Goal: Communication & Community: Answer question/provide support

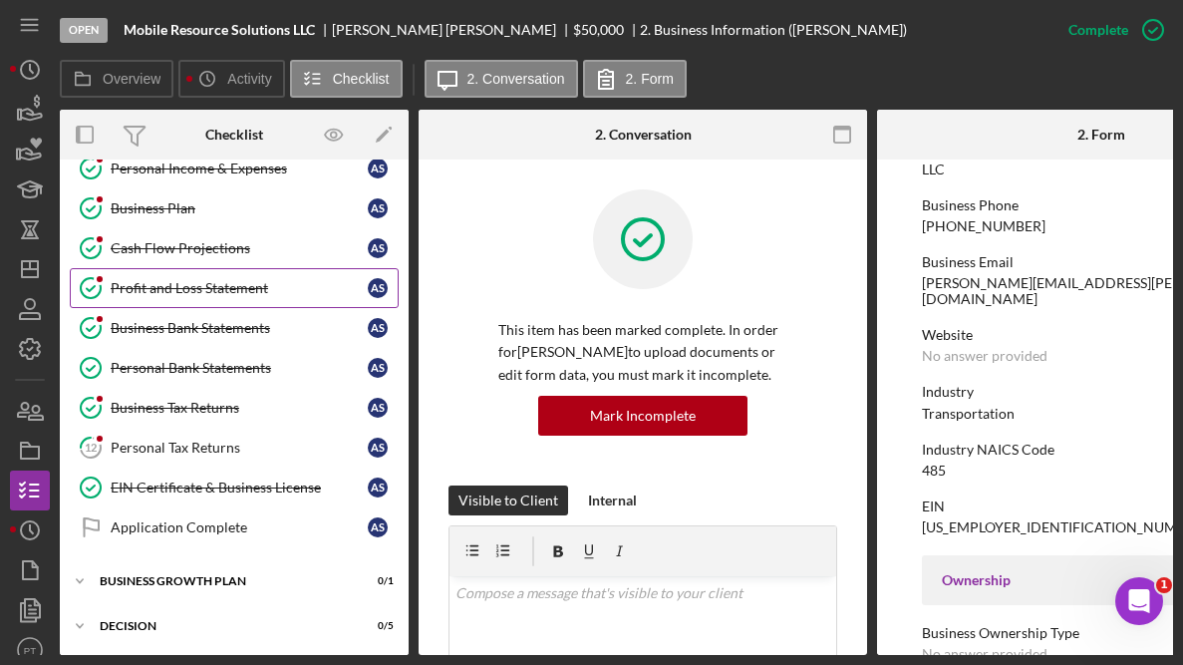
scroll to position [220, 0]
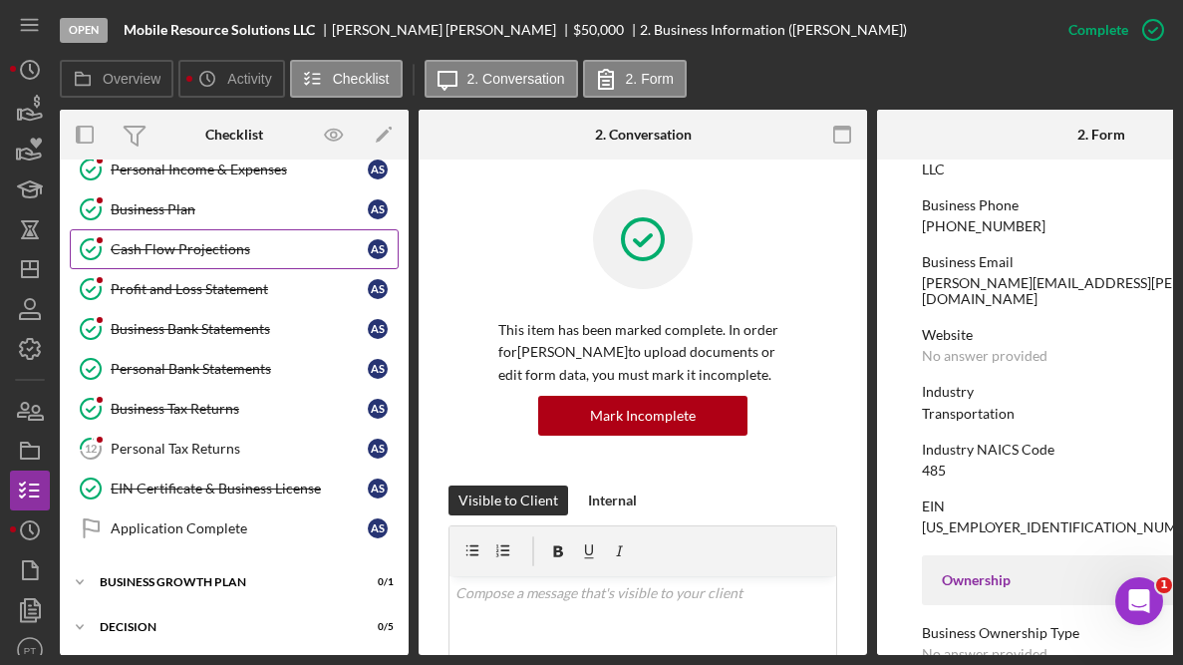
click at [185, 261] on link "Cash Flow Projections Cash Flow Projections A S" at bounding box center [234, 249] width 329 height 40
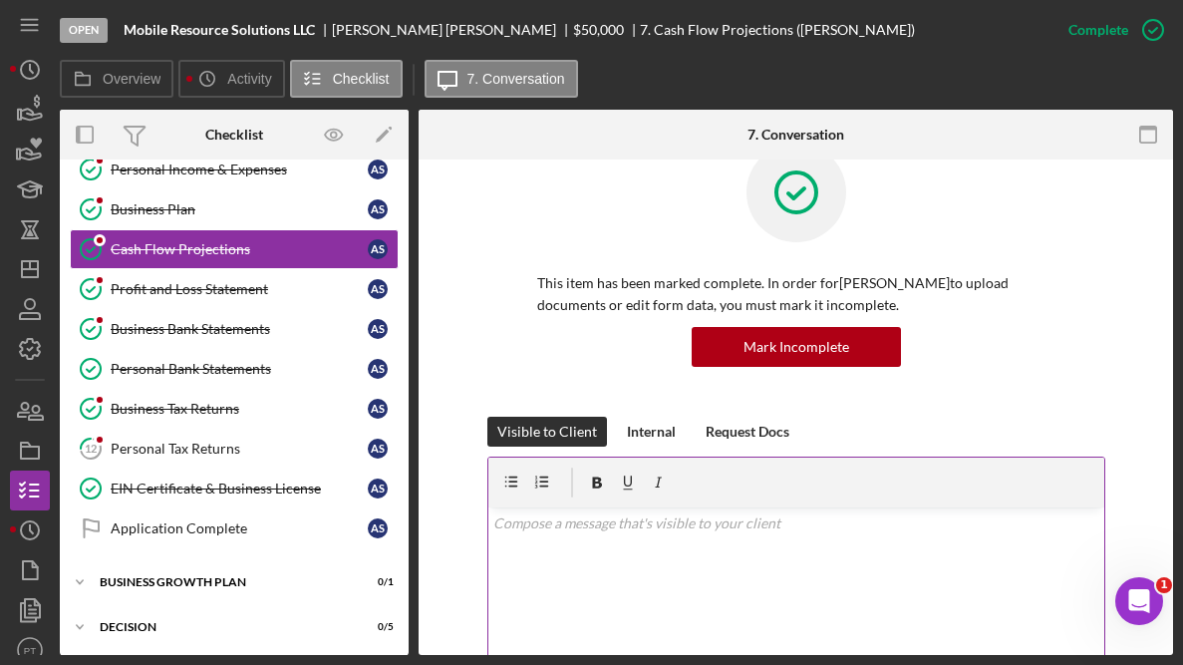
scroll to position [155, 0]
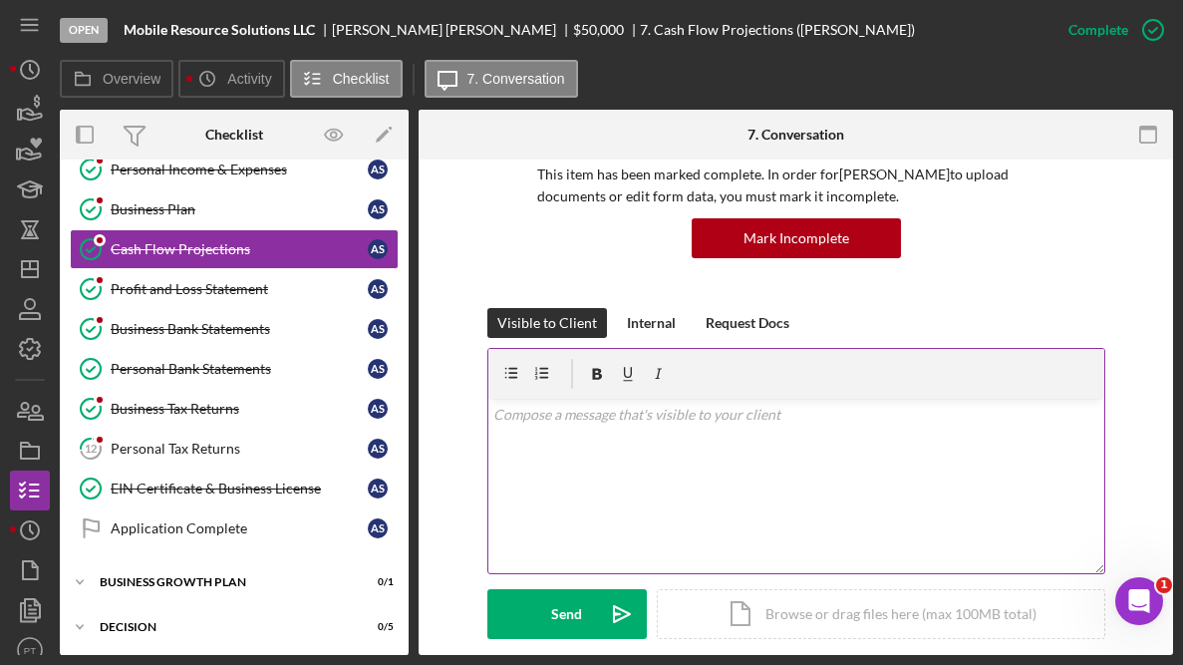
click at [621, 437] on div "v Color teal Color pink Remove color Add row above Add row below Add column bef…" at bounding box center [796, 486] width 616 height 174
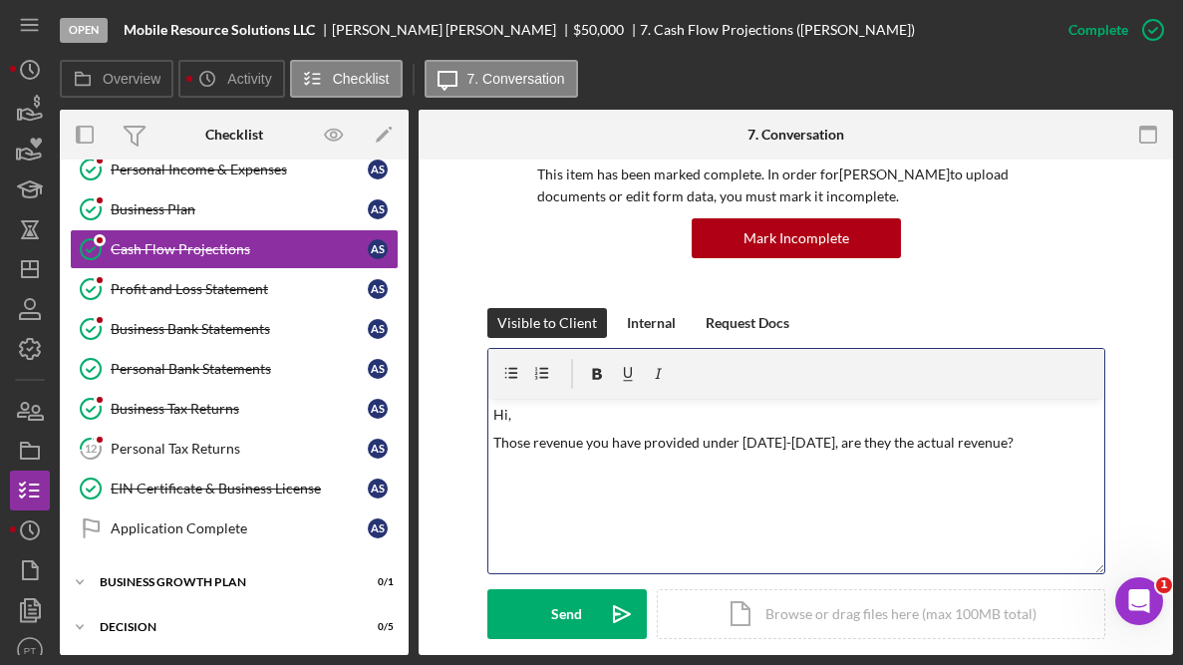
click at [858, 439] on p "Those revenue you have provided under [DATE]-[DATE], are they the actual revenu…" at bounding box center [795, 442] width 605 height 22
click at [859, 437] on p "Those revenue you have provided under [DATE]-[DATE], are they the actual revenu…" at bounding box center [795, 442] width 605 height 22
click at [859, 436] on p "Those revenue you have provided under [DATE]-[DATE], are they the actual revenu…" at bounding box center [795, 442] width 605 height 22
copy p "Those revenue you have provided under [DATE]-[DATE], are they the actual revenu…"
click at [608, 452] on p "Those revenue you have provided under [DATE]-[DATE], are they the actual revenu…" at bounding box center [795, 442] width 605 height 22
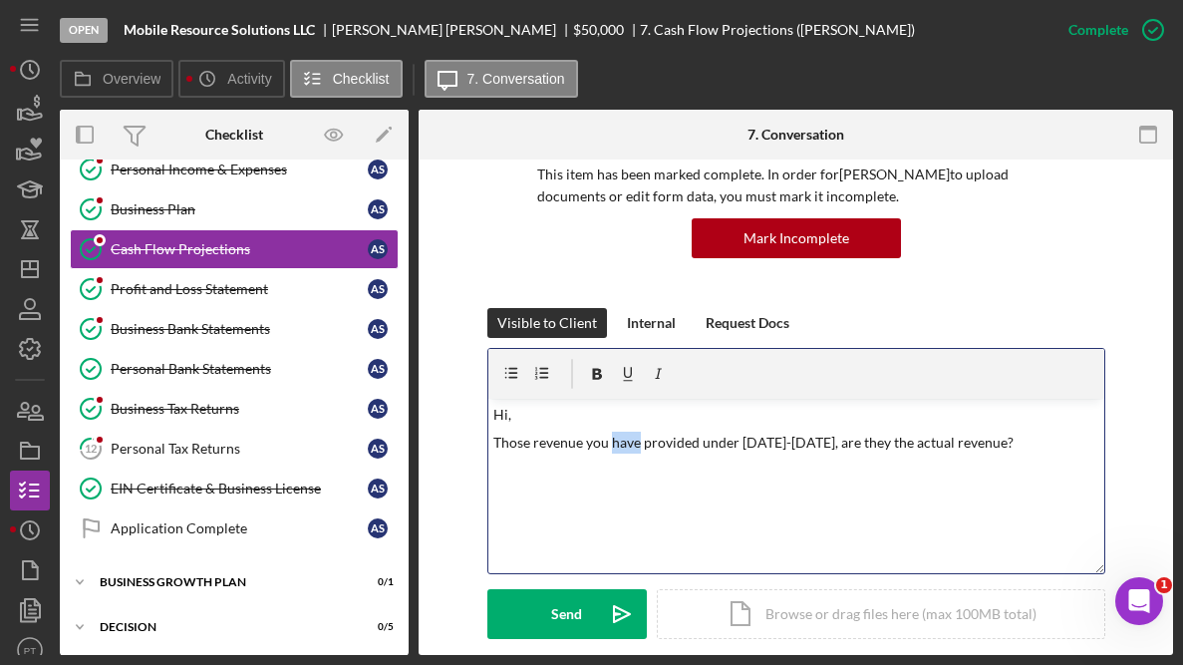
click at [608, 451] on p "Those revenue you have provided under [DATE]-[DATE], are they the actual revenu…" at bounding box center [795, 442] width 605 height 22
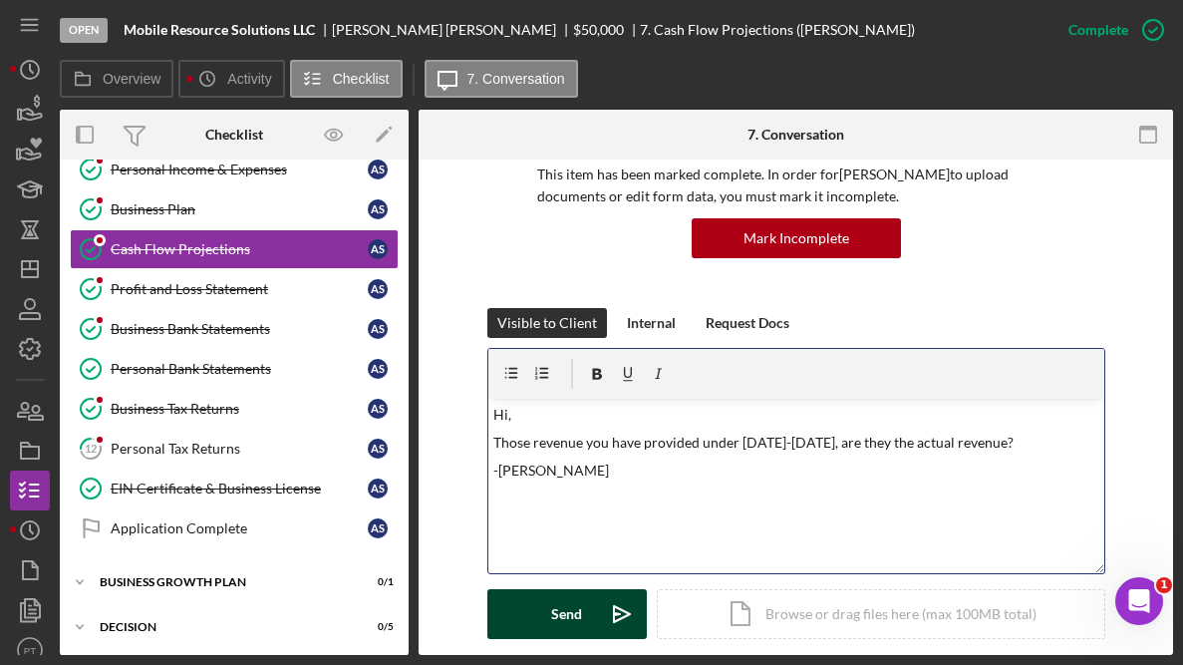
click at [597, 620] on icon "Icon/icon-invite-send" at bounding box center [622, 614] width 50 height 50
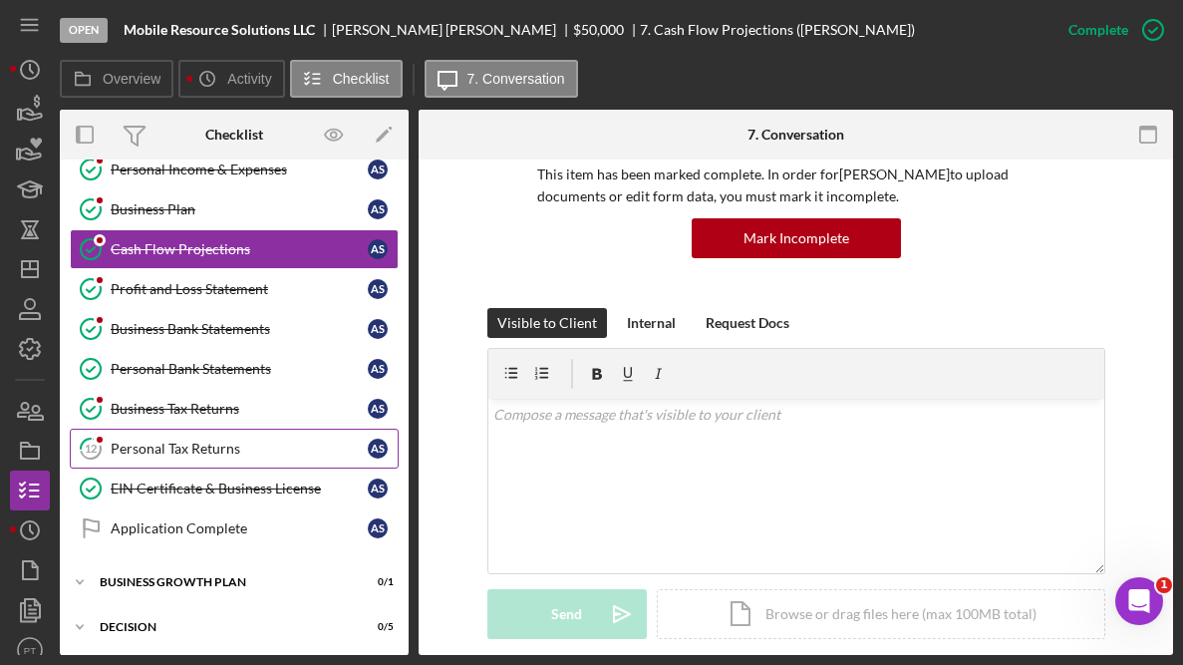
click at [204, 456] on link "12 Personal Tax Returns A S" at bounding box center [234, 448] width 329 height 40
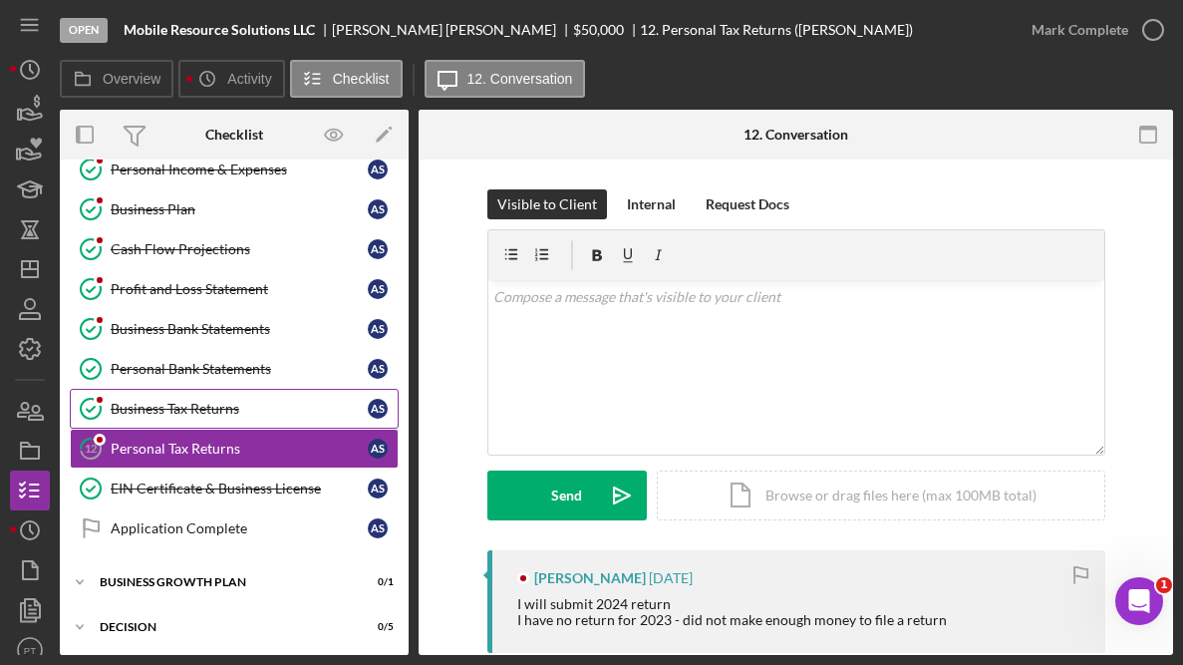
click at [155, 414] on div "Business Tax Returns" at bounding box center [239, 409] width 257 height 16
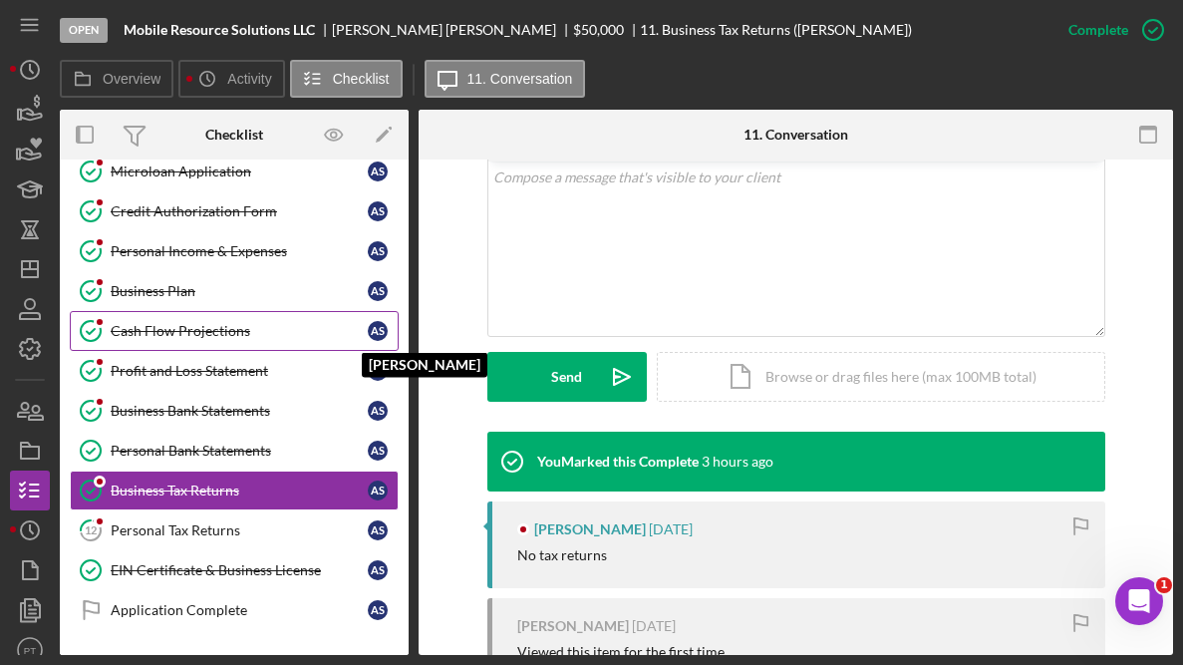
scroll to position [137, 0]
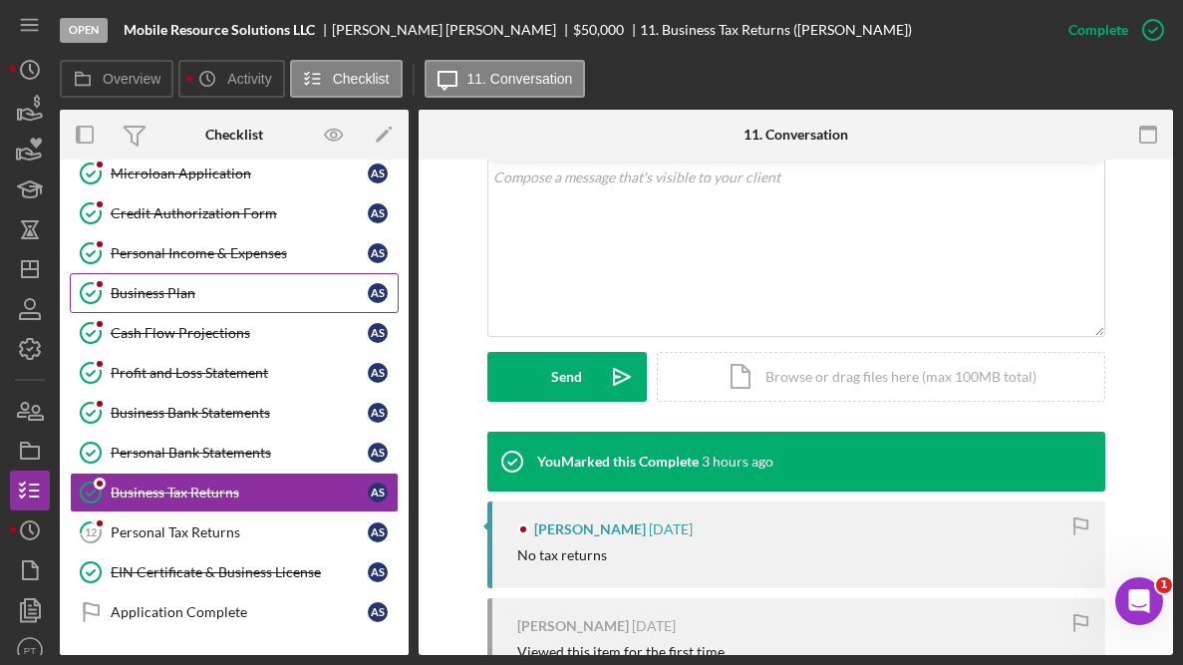
click at [142, 297] on div "Business Plan" at bounding box center [239, 293] width 257 height 16
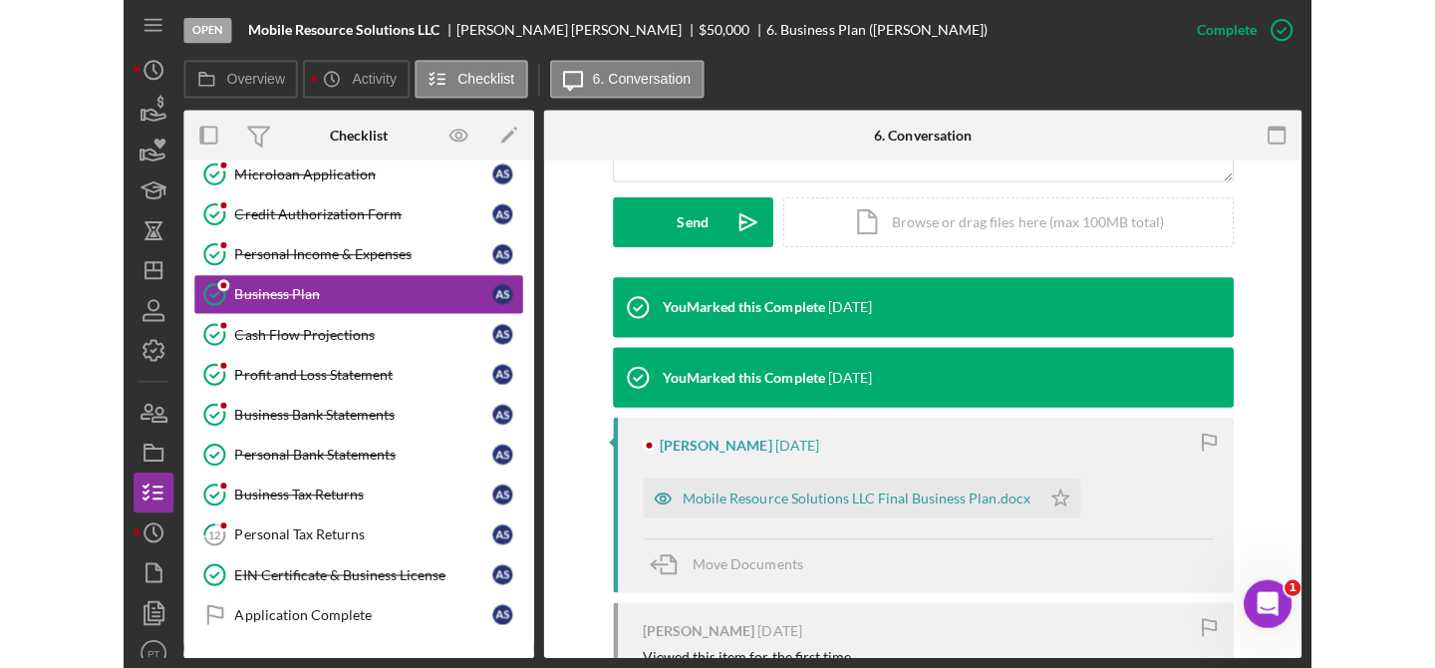
scroll to position [622, 0]
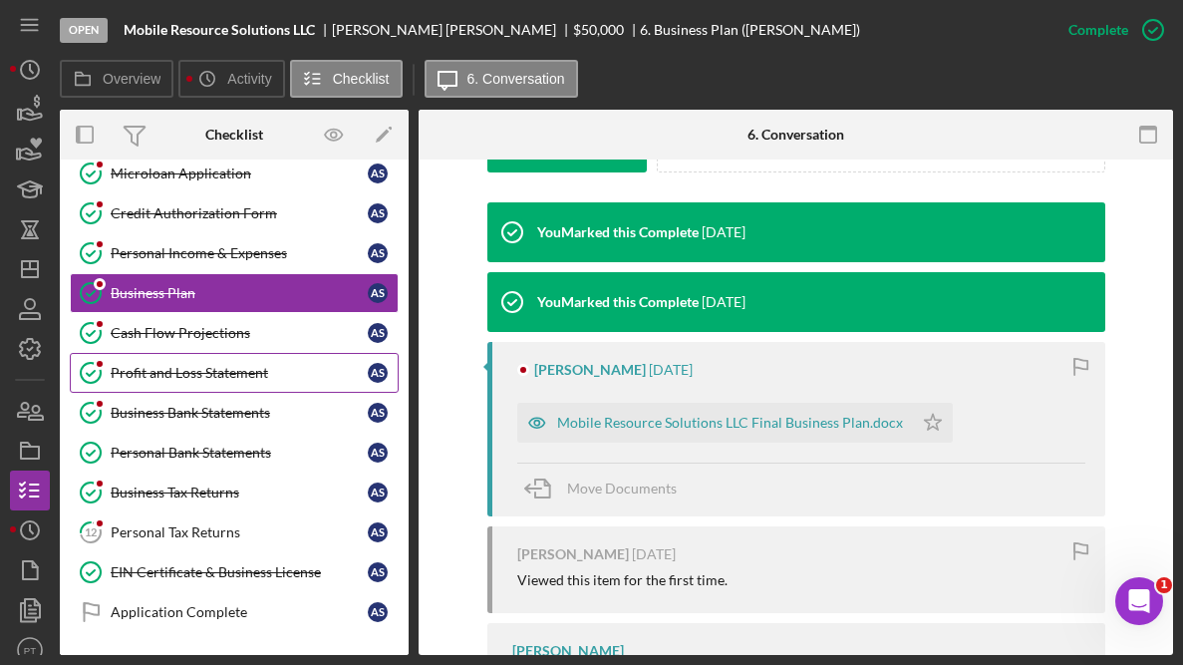
click at [181, 390] on link "Profit and Loss Statement Profit and Loss Statement A S" at bounding box center [234, 373] width 329 height 40
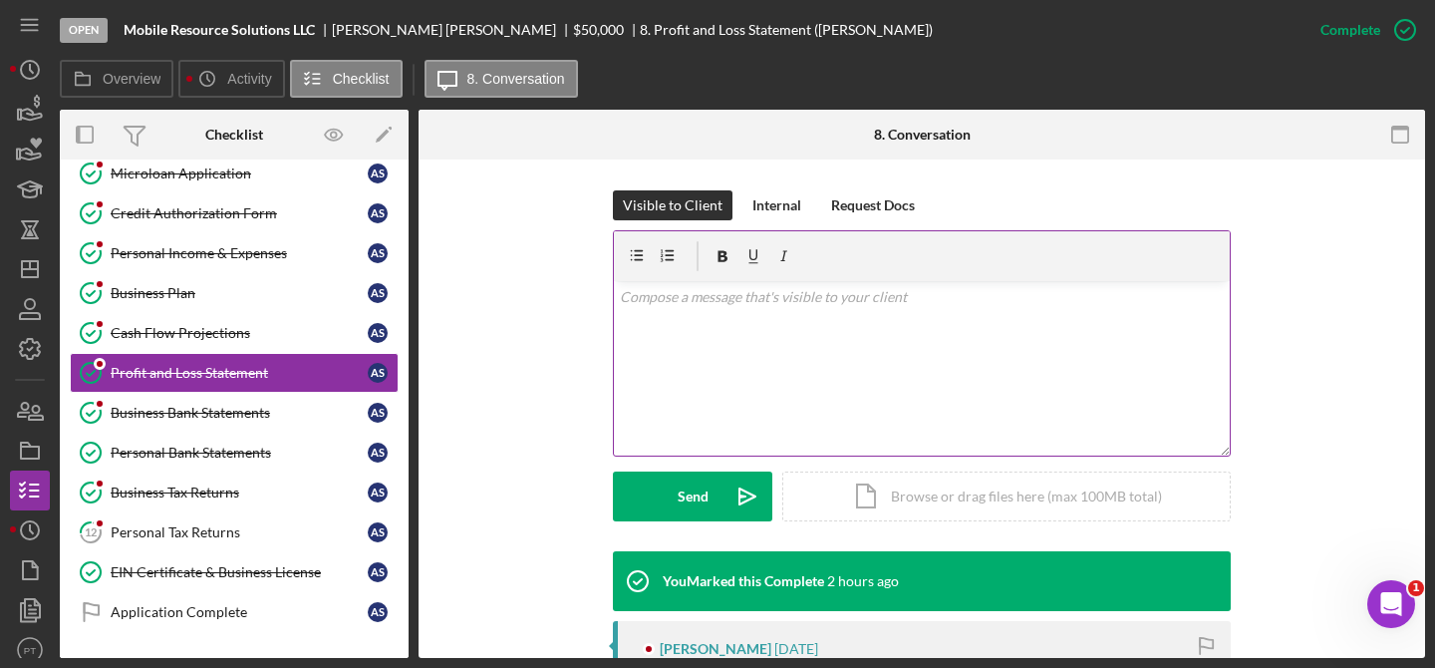
scroll to position [370, 0]
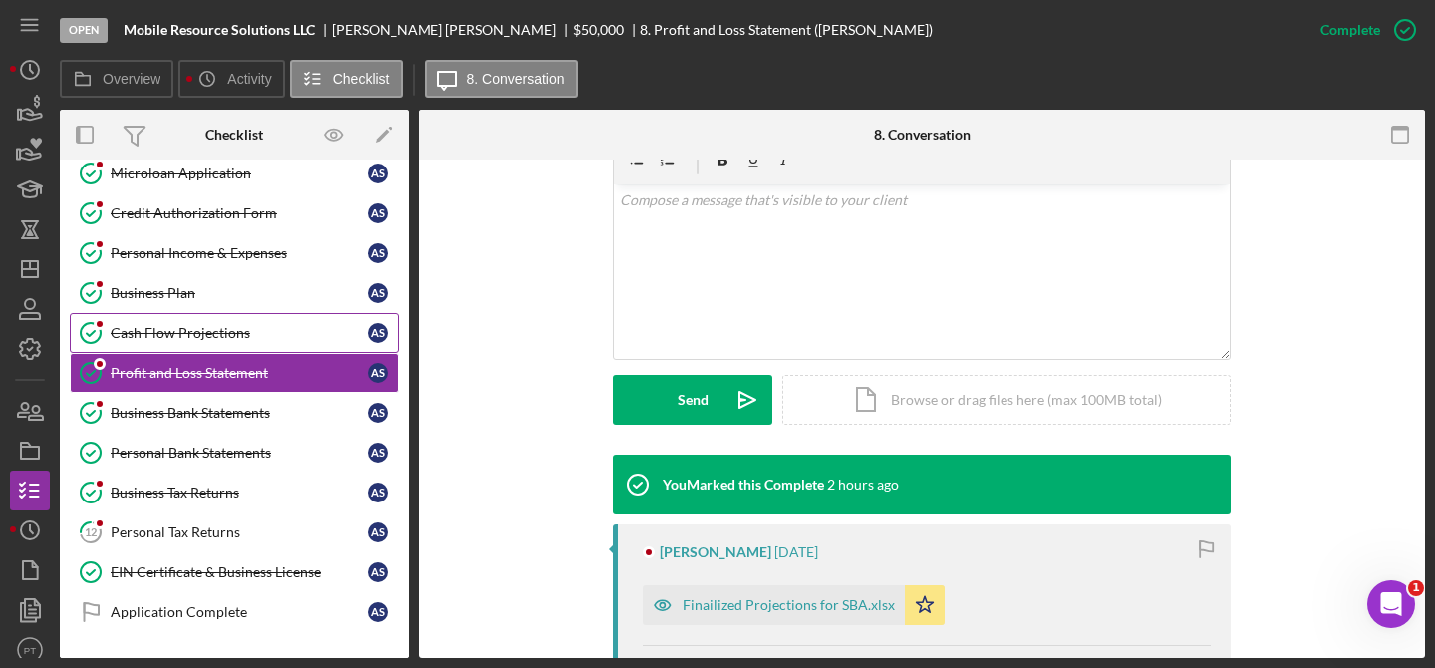
click at [219, 327] on div "Cash Flow Projections" at bounding box center [239, 333] width 257 height 16
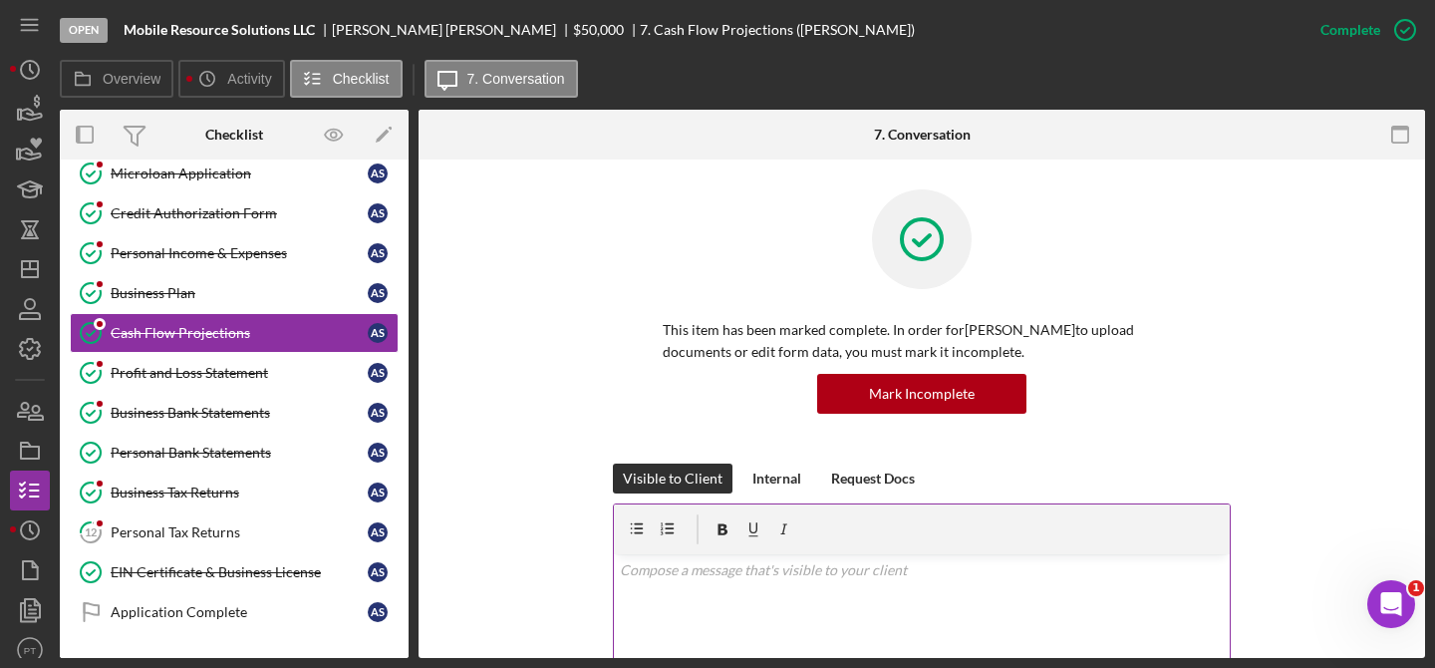
click at [714, 562] on p at bounding box center [922, 570] width 605 height 22
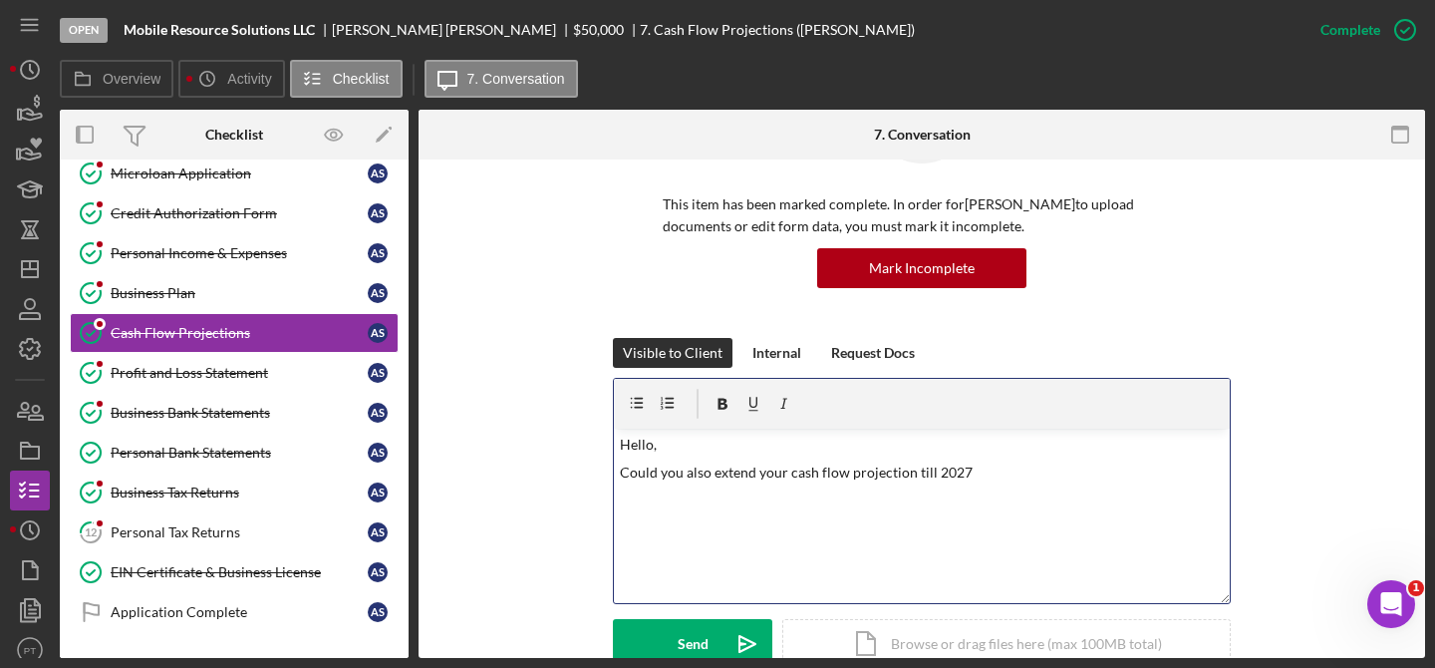
scroll to position [133, 0]
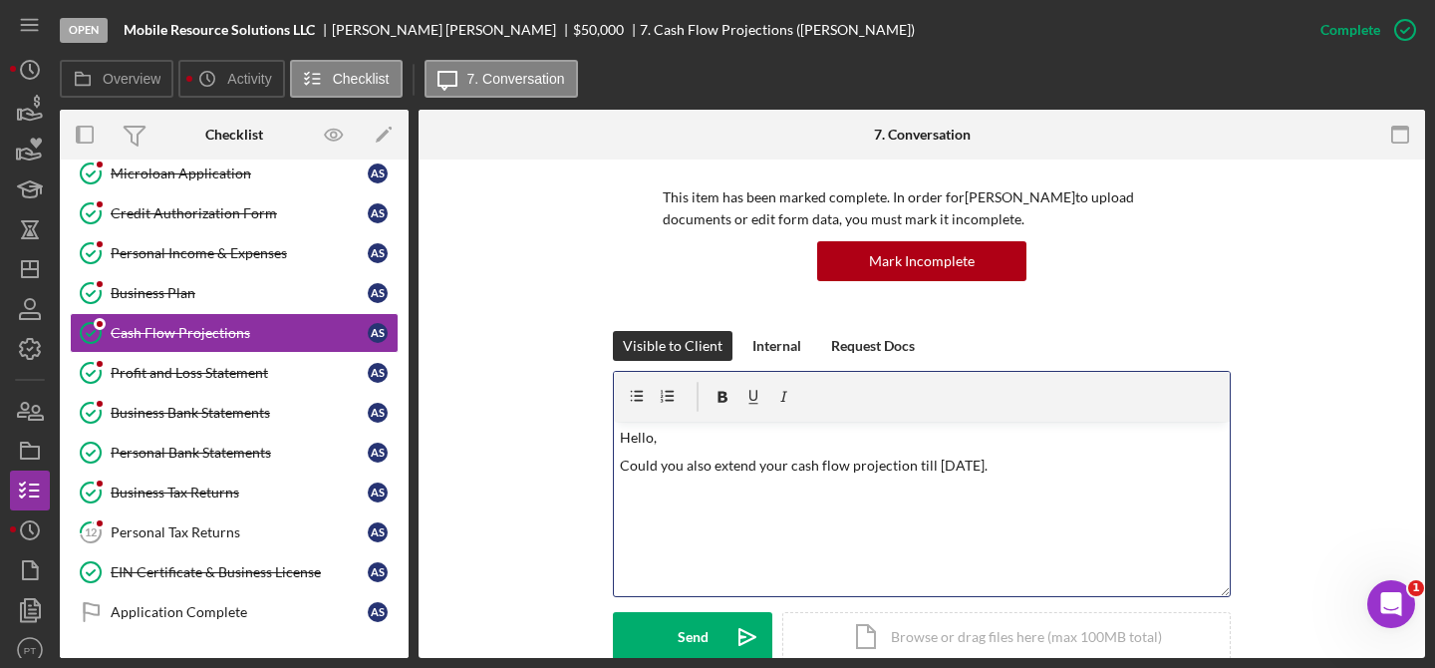
click at [912, 460] on p "Could you also extend your cash flow projection till [DATE]." at bounding box center [922, 465] width 605 height 22
copy p "Could you also extend your cash flow projection till [DATE]."
click at [650, 471] on p "Could you also extend your cash flow projection until [DATE]. I" at bounding box center [937, 474] width 575 height 22
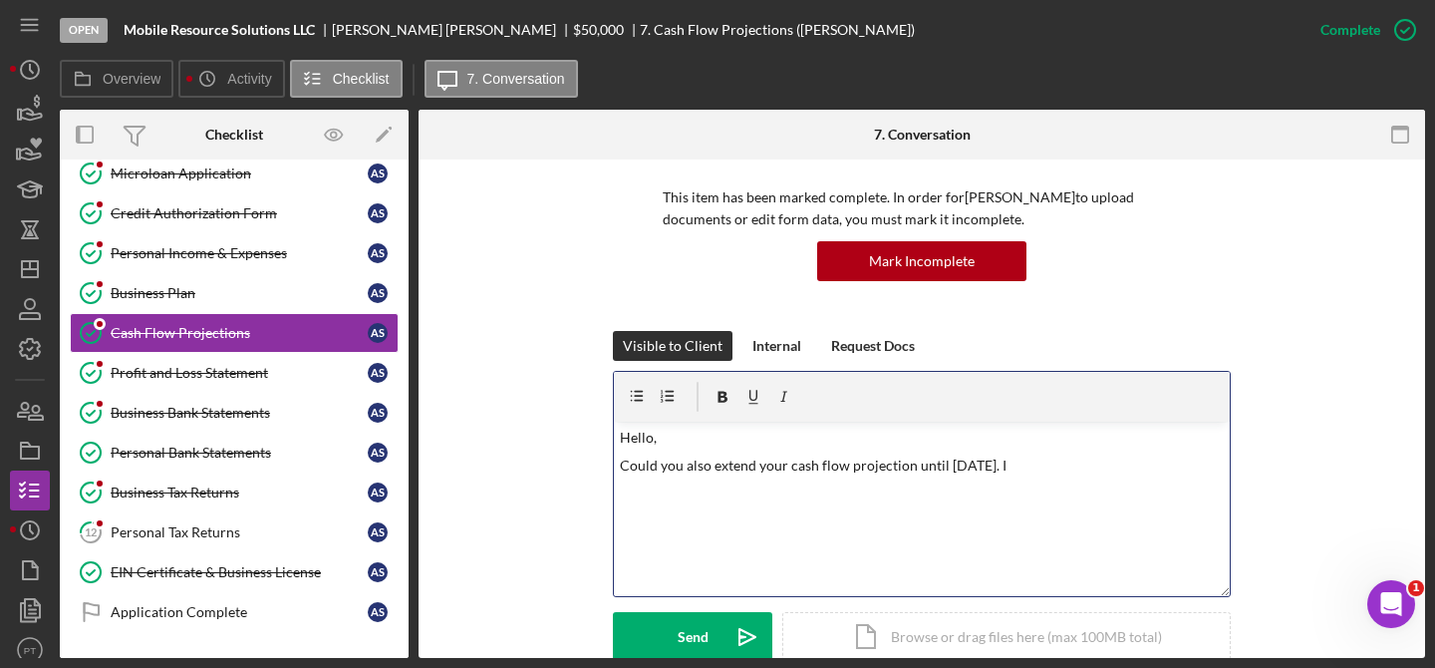
click at [956, 459] on p "Could you also extend your cash flow projection until [DATE]. I" at bounding box center [922, 465] width 605 height 22
click at [956, 466] on p "Could you also extend your cash flow projection until [DATE]. We require at lea…" at bounding box center [922, 465] width 605 height 22
click at [956, 467] on div "v Color teal Color pink Remove color Add row above Add row below Add column bef…" at bounding box center [922, 508] width 616 height 174
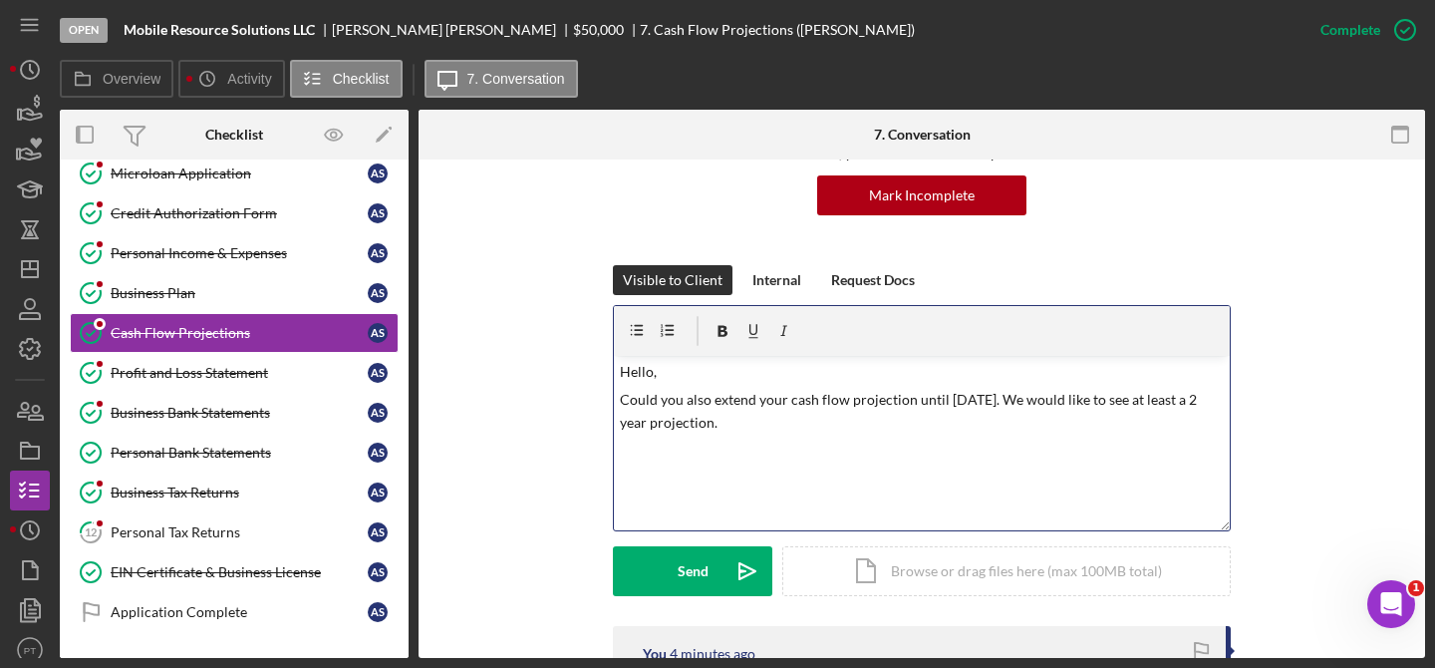
scroll to position [381, 0]
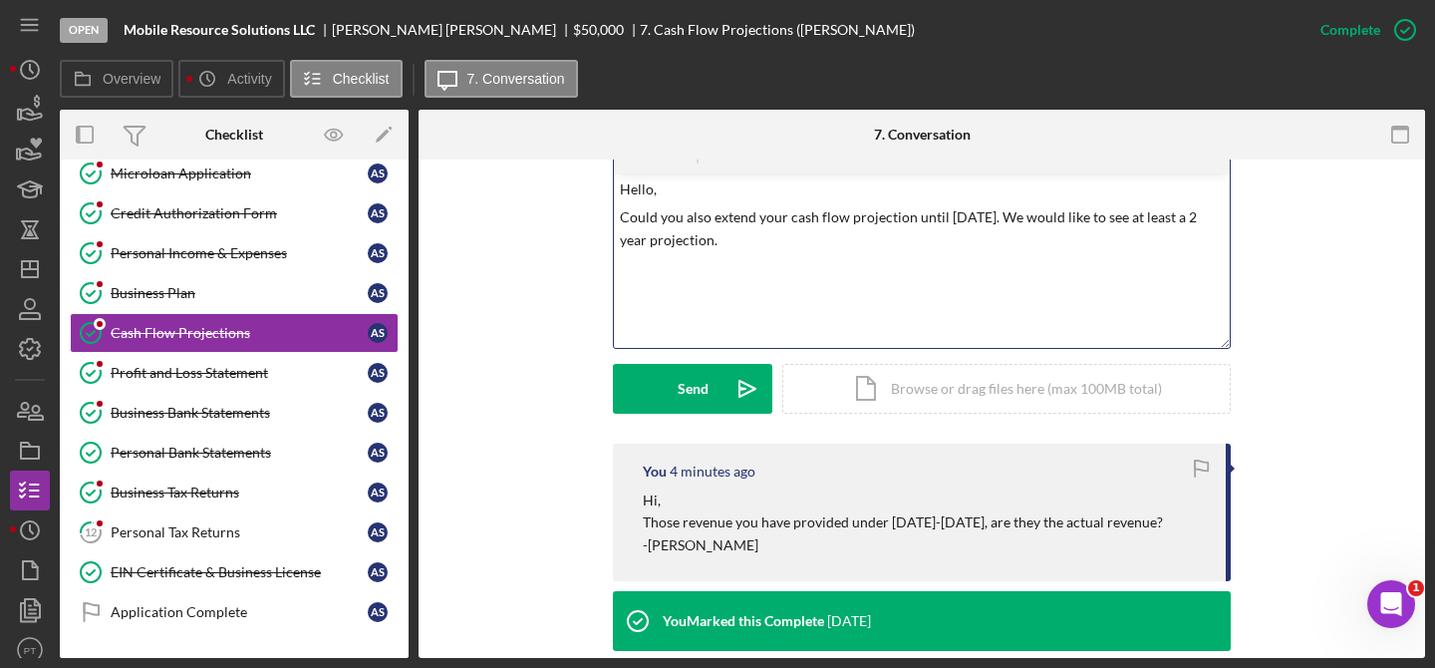
click at [956, 213] on p "Could you also extend your cash flow projection until [DATE]. We would like to …" at bounding box center [922, 228] width 605 height 45
copy p "Could you also extend your cash flow projection until [DATE]. We would like to …"
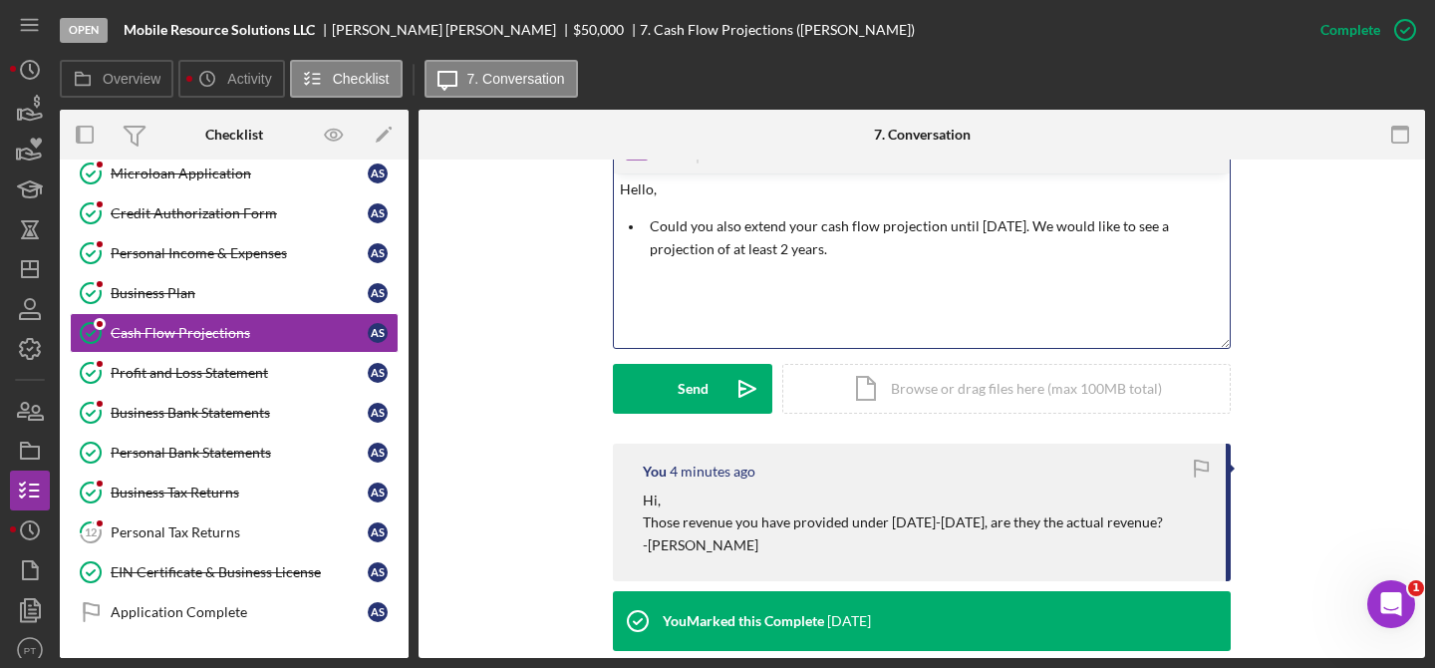
click at [644, 224] on li "Could you also extend your cash flow projection until [DATE]. We would like to …" at bounding box center [937, 237] width 586 height 45
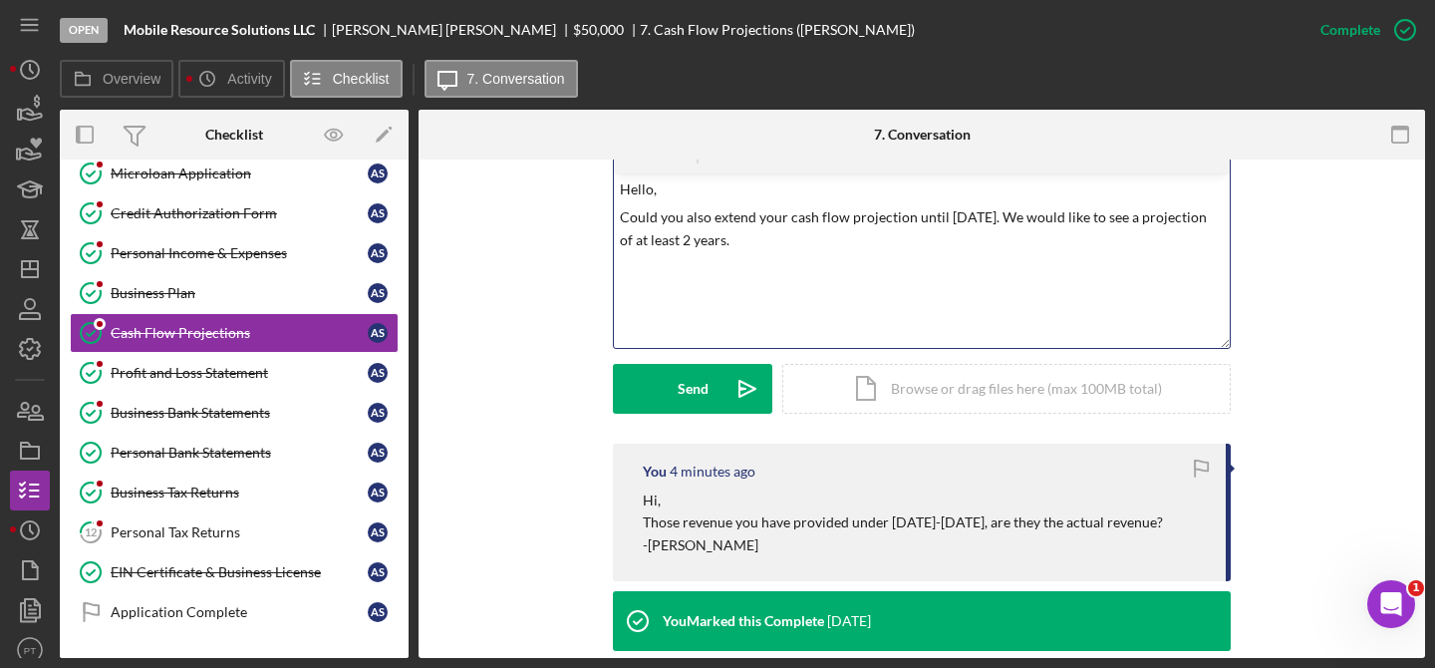
click at [802, 246] on p "Could you also extend your cash flow projection until [DATE]. We would like to …" at bounding box center [922, 228] width 605 height 45
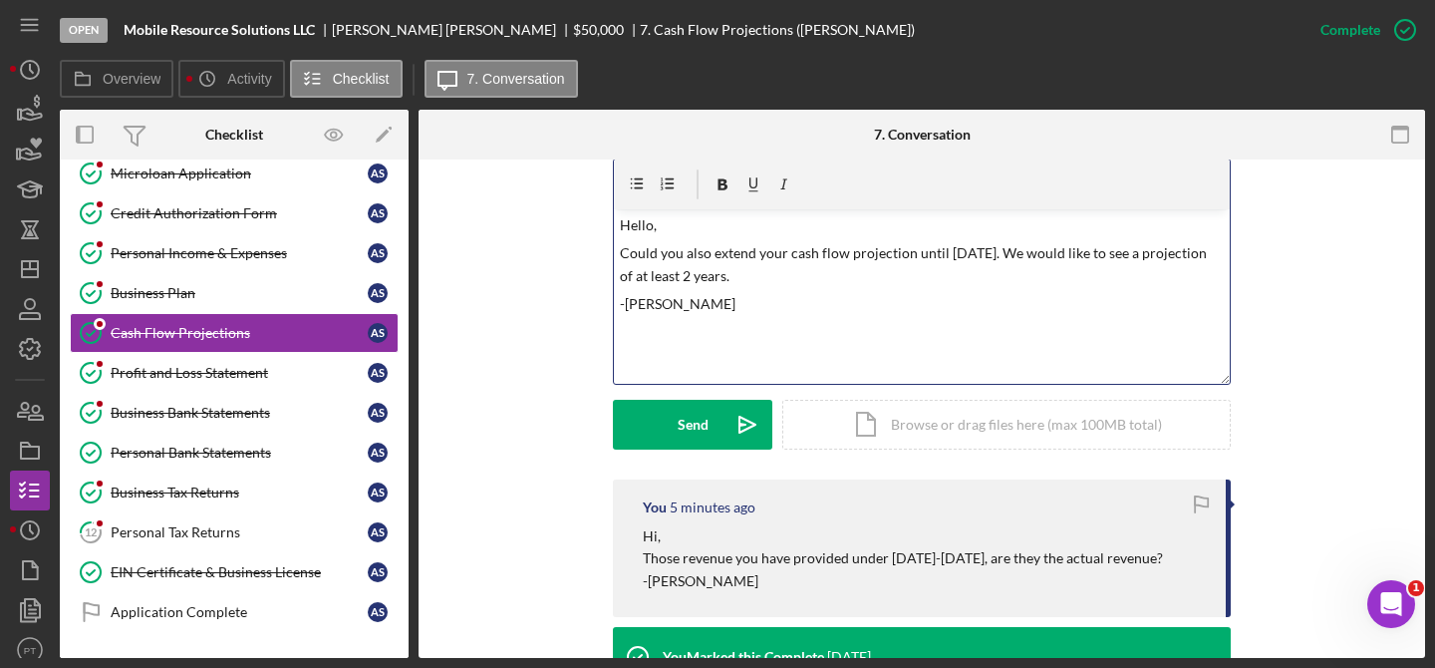
scroll to position [326, 0]
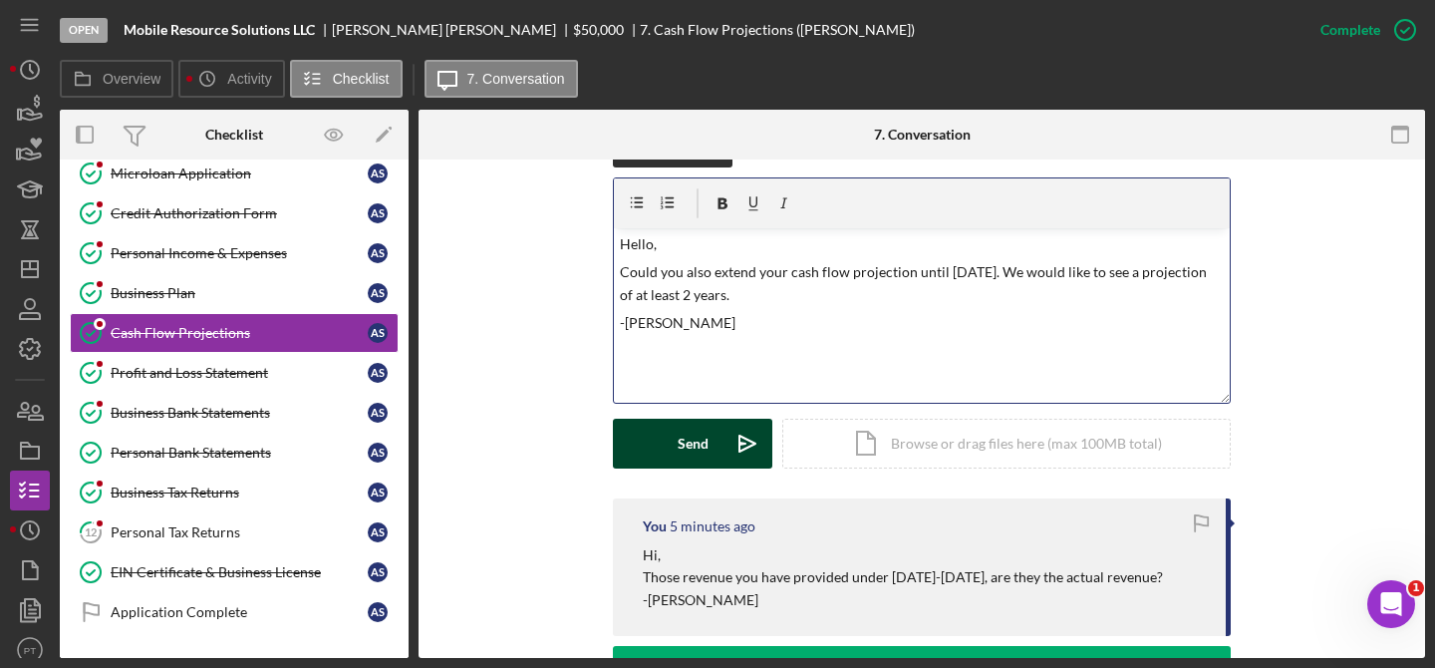
click at [722, 452] on icon "Icon/icon-invite-send" at bounding box center [747, 443] width 50 height 50
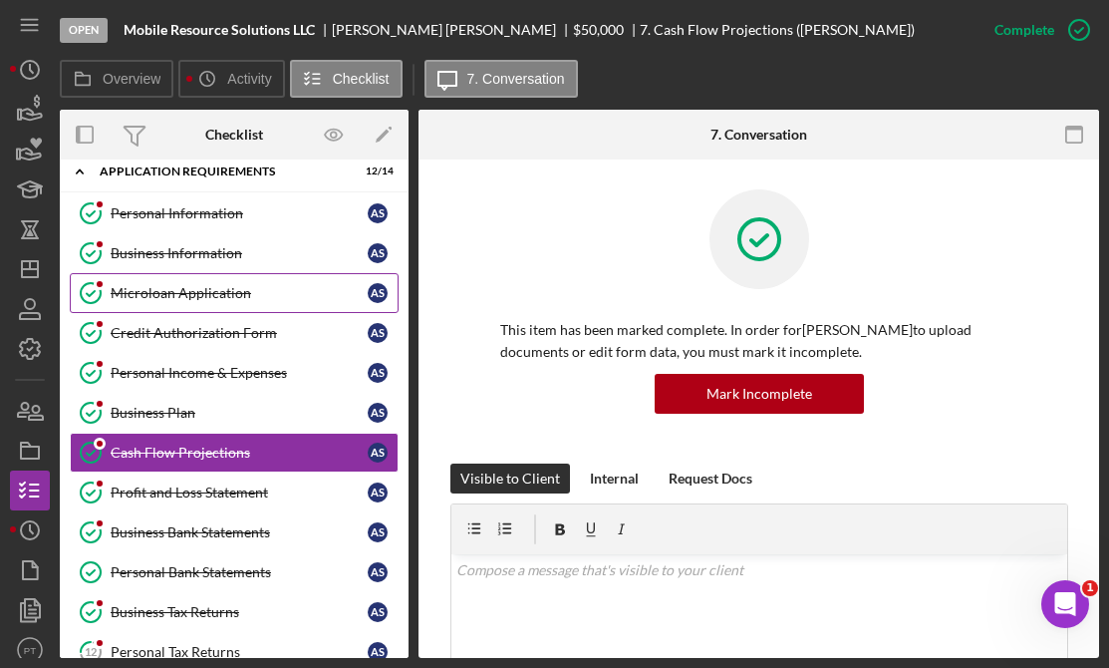
scroll to position [0, 0]
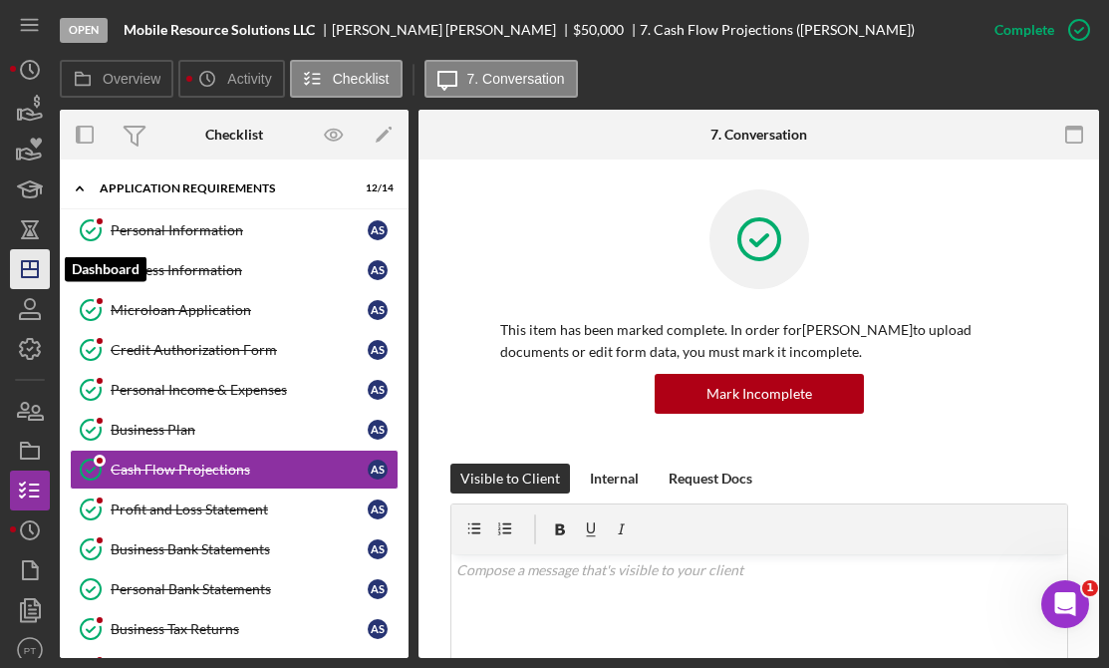
click at [41, 284] on icon "Icon/Dashboard" at bounding box center [30, 269] width 50 height 50
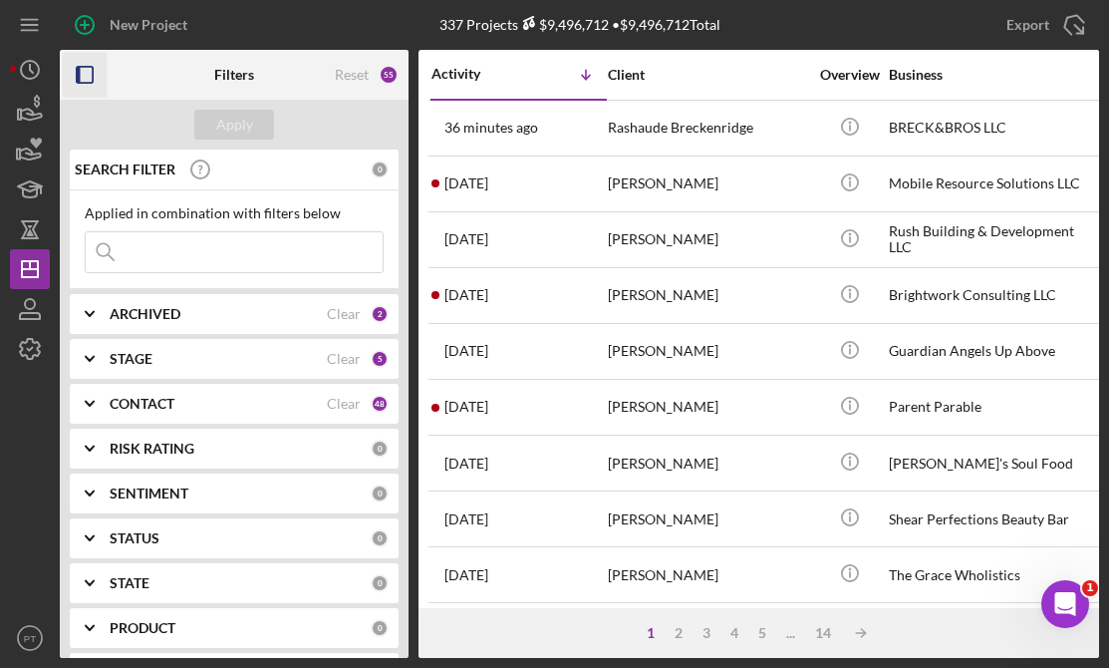
click at [81, 68] on icon "button" at bounding box center [85, 75] width 45 height 45
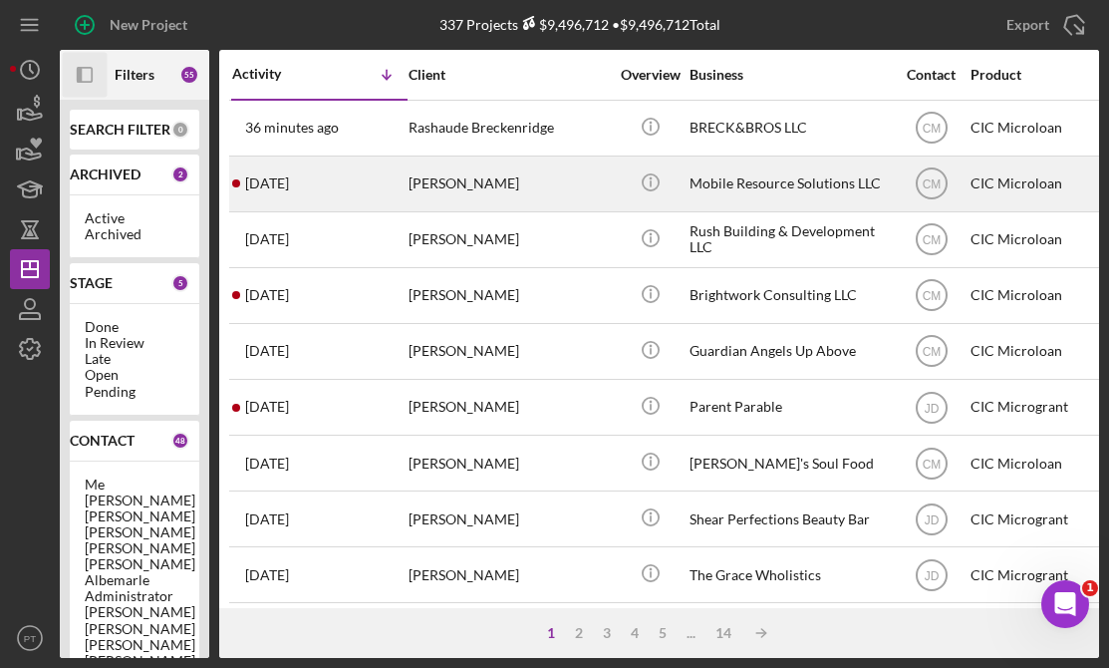
click at [396, 196] on div "[DATE] [PERSON_NAME]" at bounding box center [319, 183] width 174 height 53
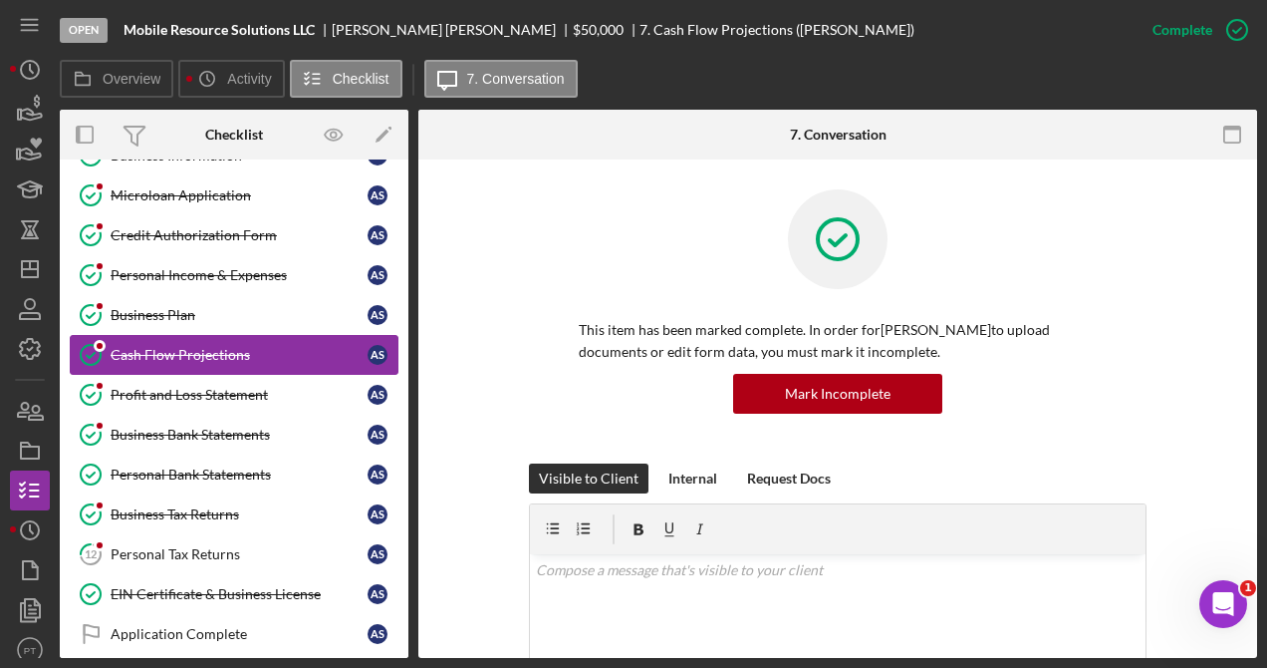
scroll to position [120, 0]
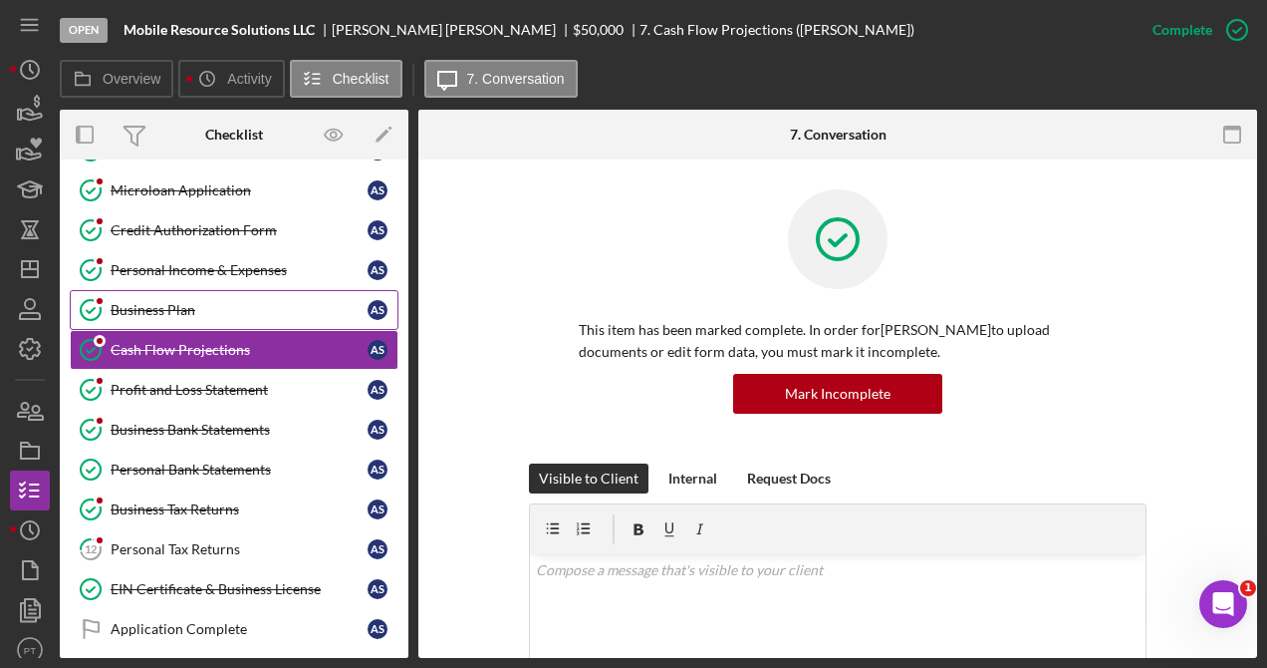
click at [220, 309] on div "Business Plan" at bounding box center [239, 310] width 257 height 16
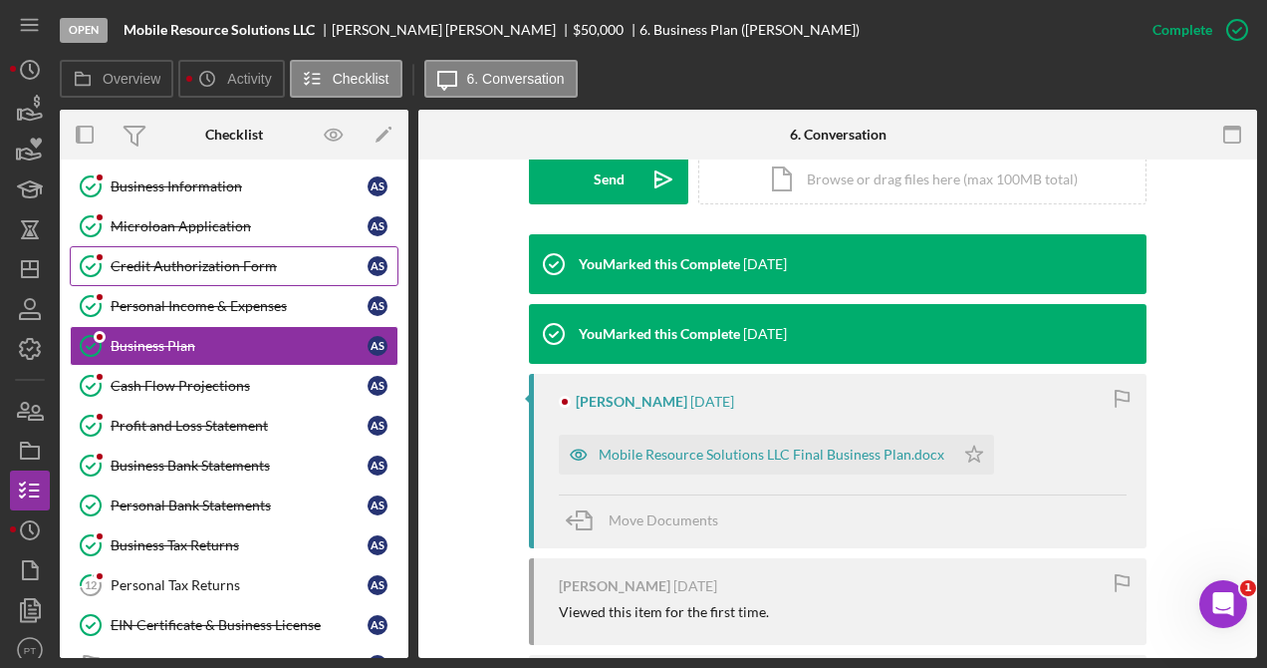
scroll to position [83, 0]
click at [228, 269] on div "Credit Authorization Form" at bounding box center [239, 267] width 257 height 16
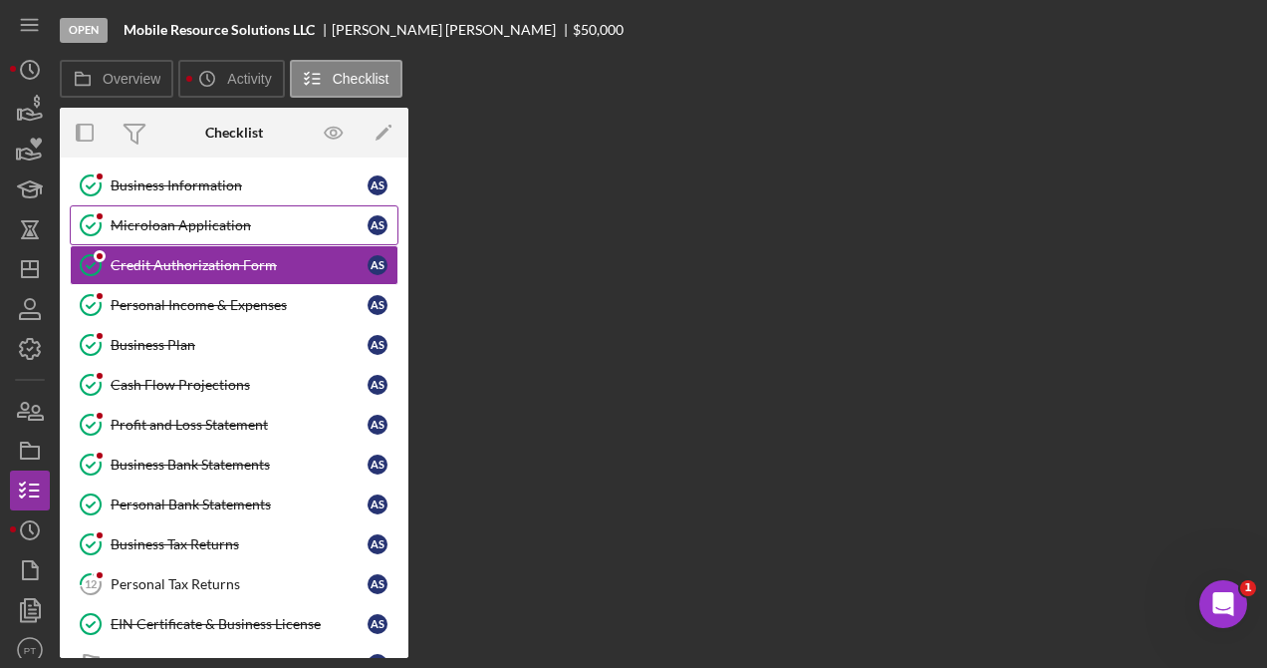
click at [242, 229] on div "Microloan Application" at bounding box center [239, 225] width 257 height 16
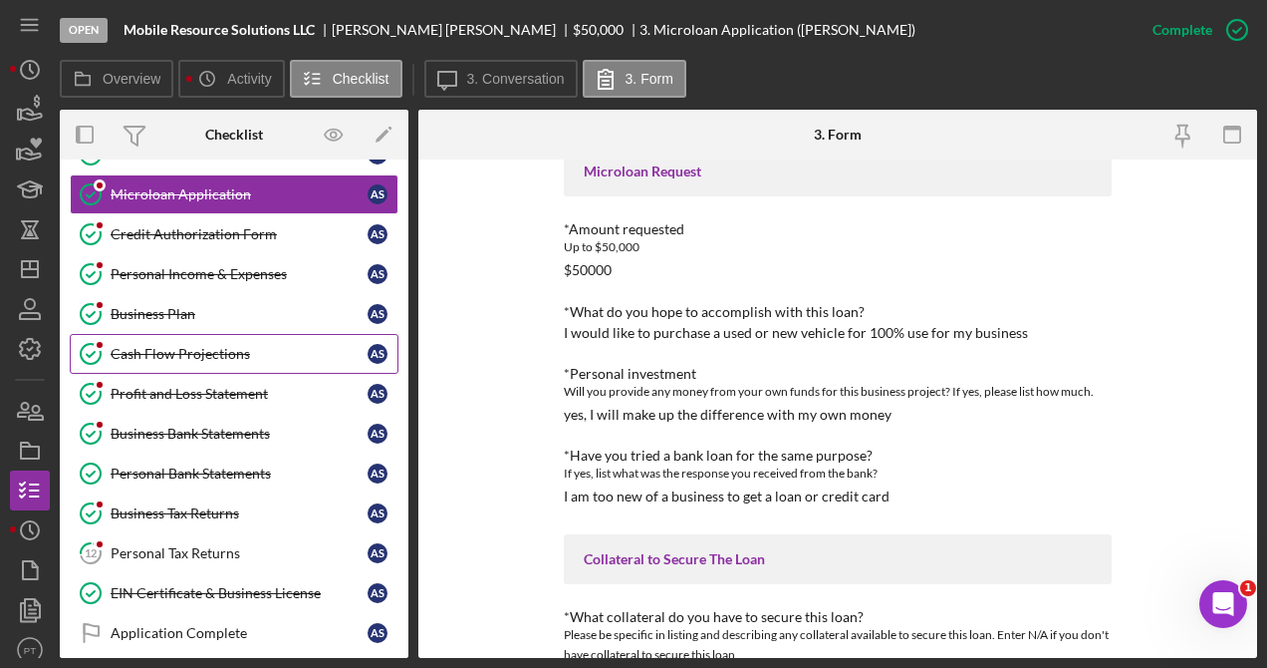
scroll to position [130, 0]
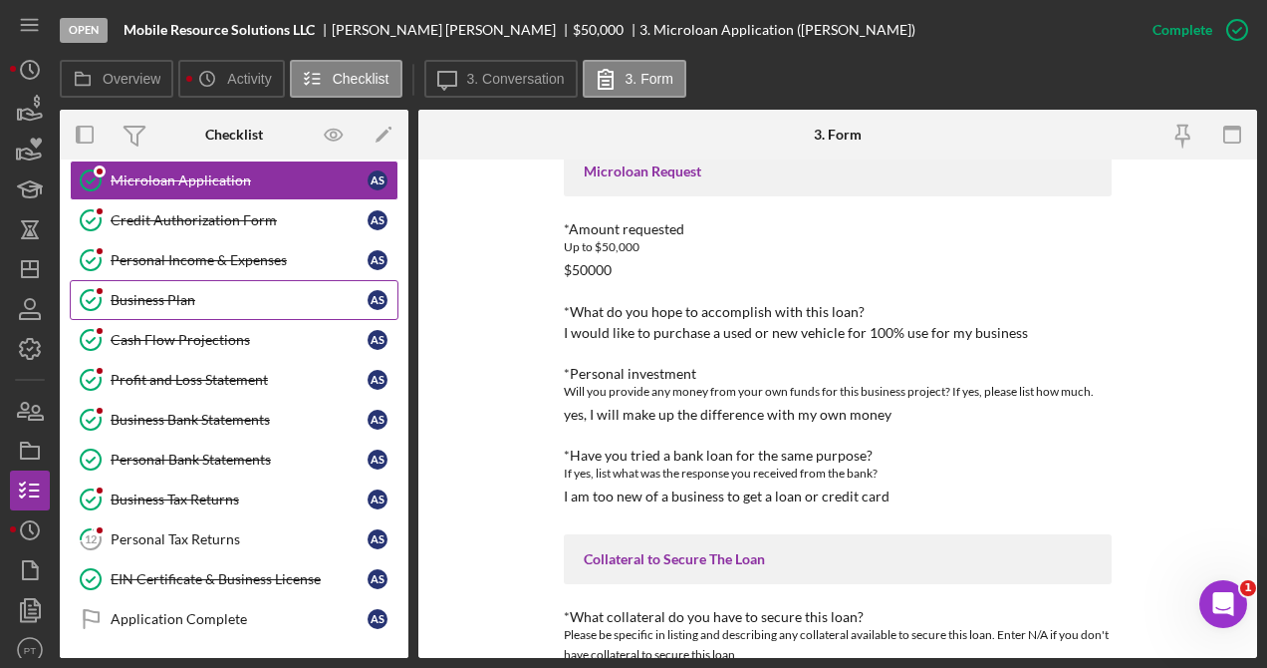
click at [194, 296] on div "Business Plan" at bounding box center [239, 300] width 257 height 16
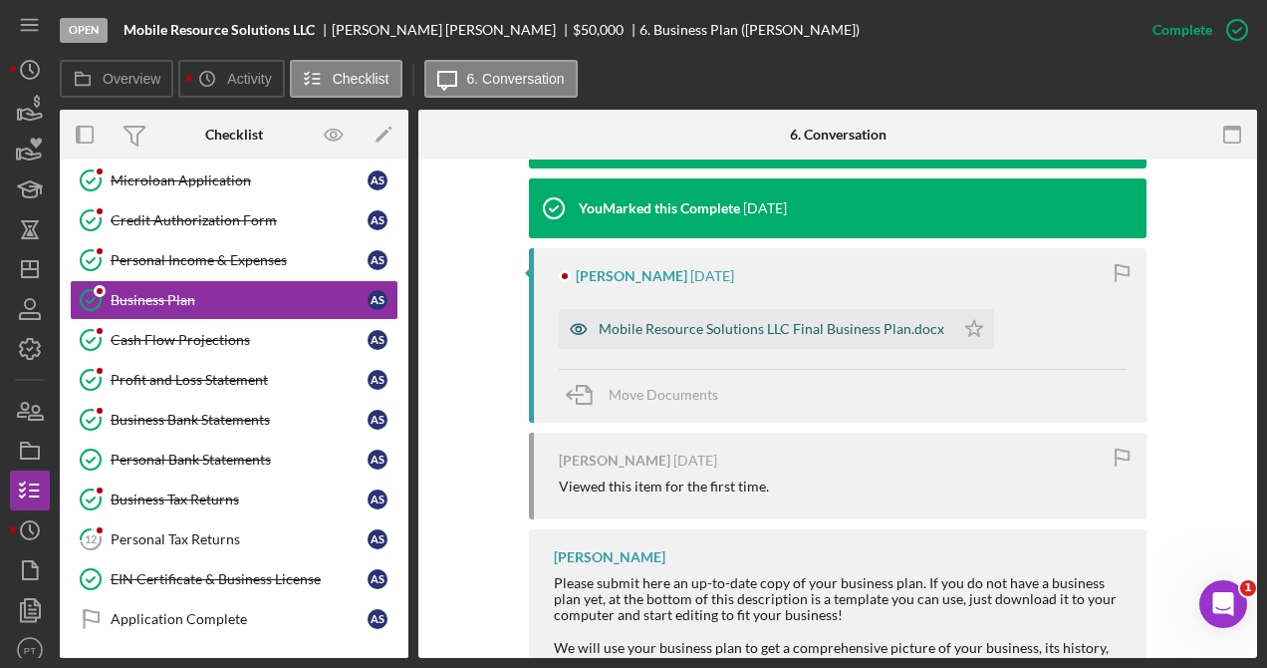
click at [743, 334] on div "Mobile Resource Solutions LLC Final Business Plan.docx" at bounding box center [772, 329] width 346 height 16
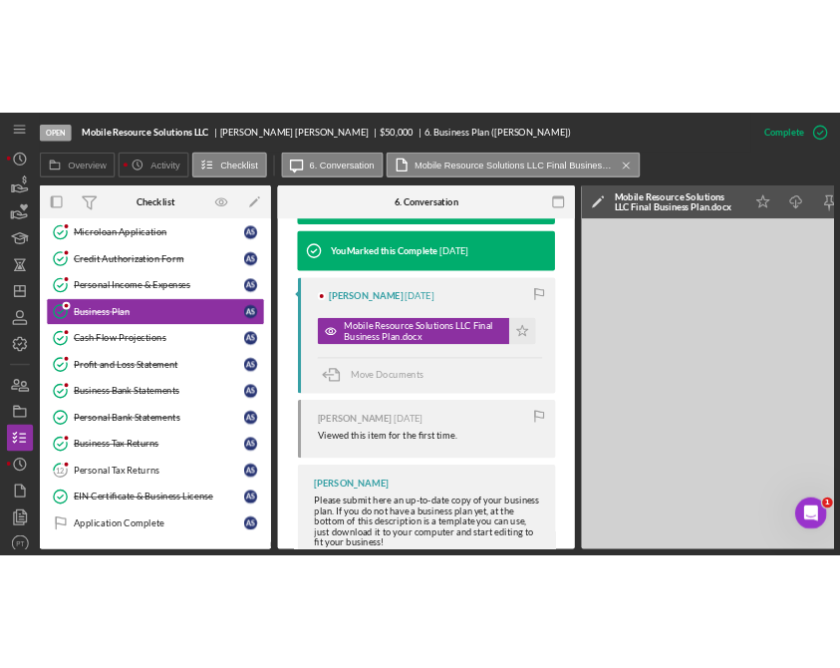
scroll to position [0, 217]
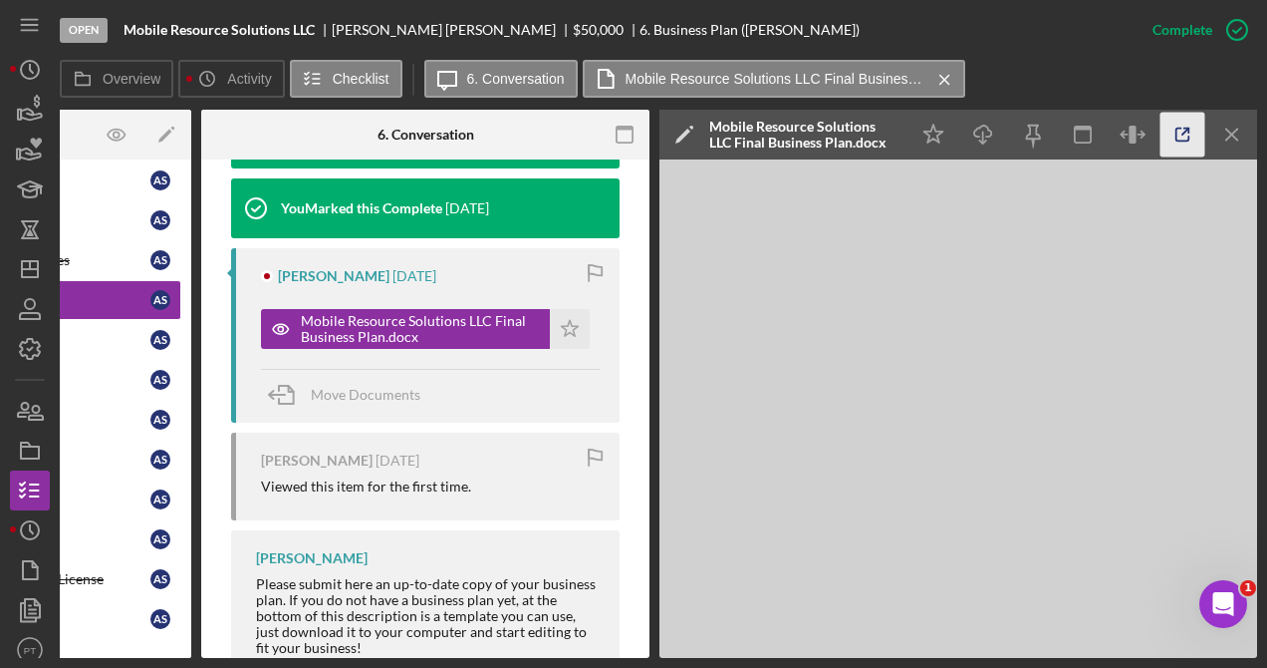
click at [956, 131] on icon "button" at bounding box center [1183, 135] width 45 height 45
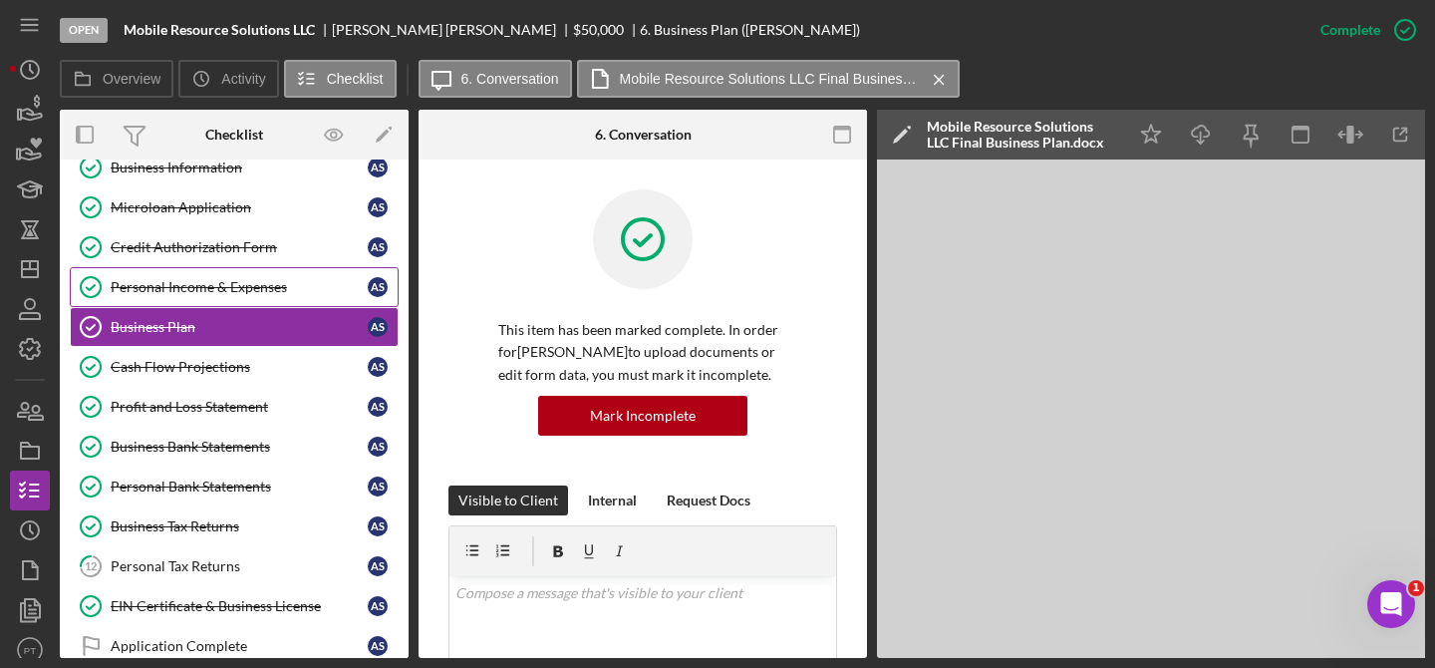
scroll to position [47, 0]
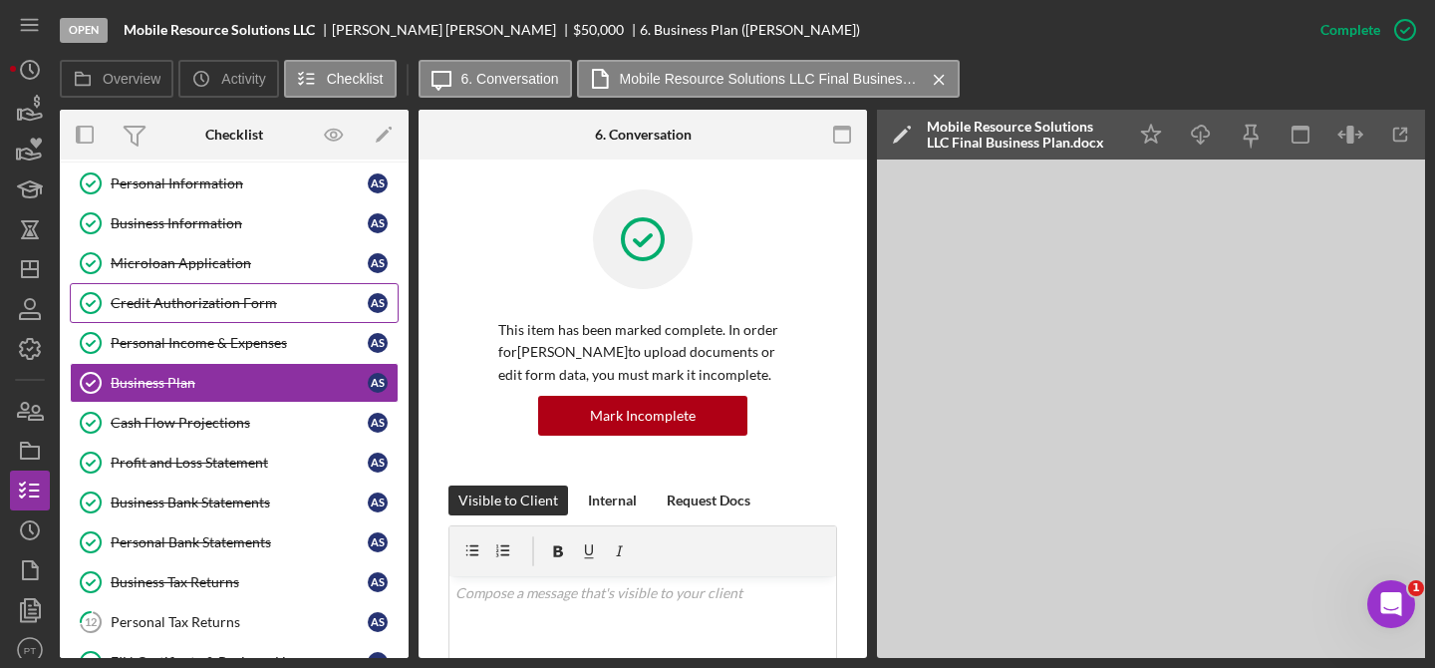
click at [231, 300] on div "Credit Authorization Form" at bounding box center [239, 303] width 257 height 16
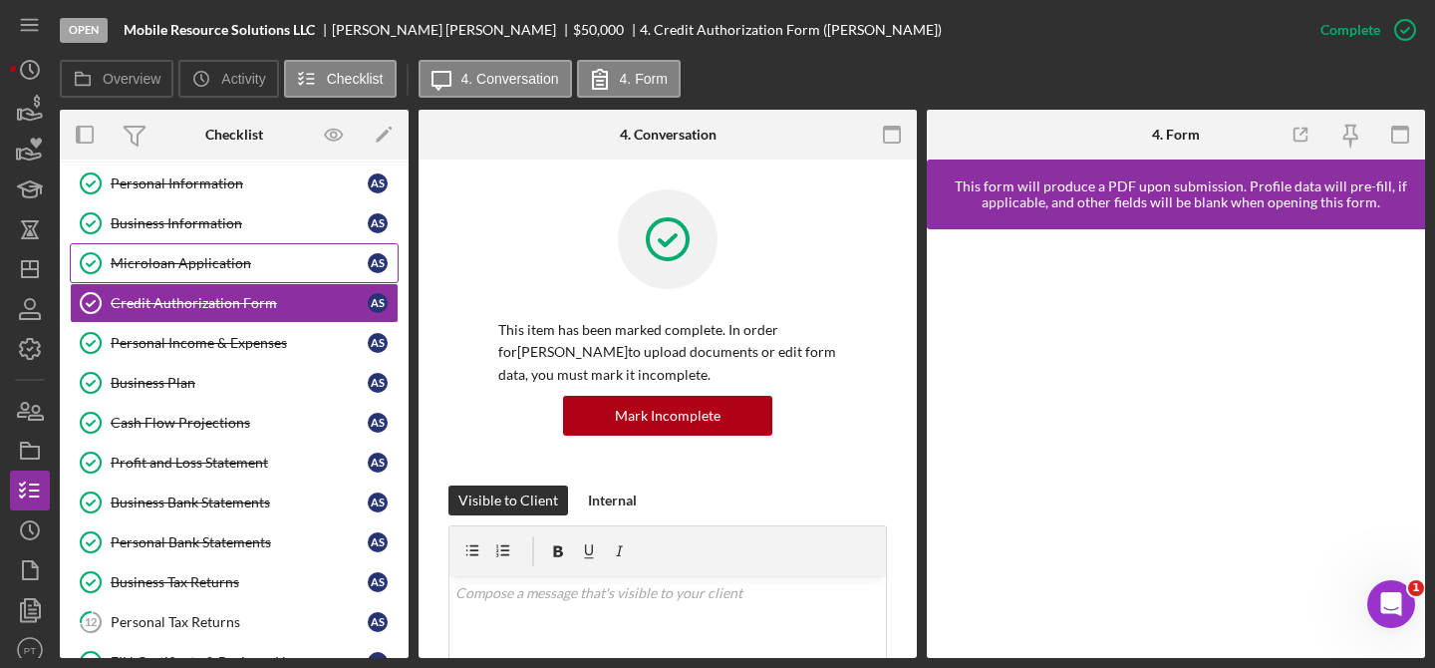
click at [229, 257] on div "Microloan Application" at bounding box center [239, 263] width 257 height 16
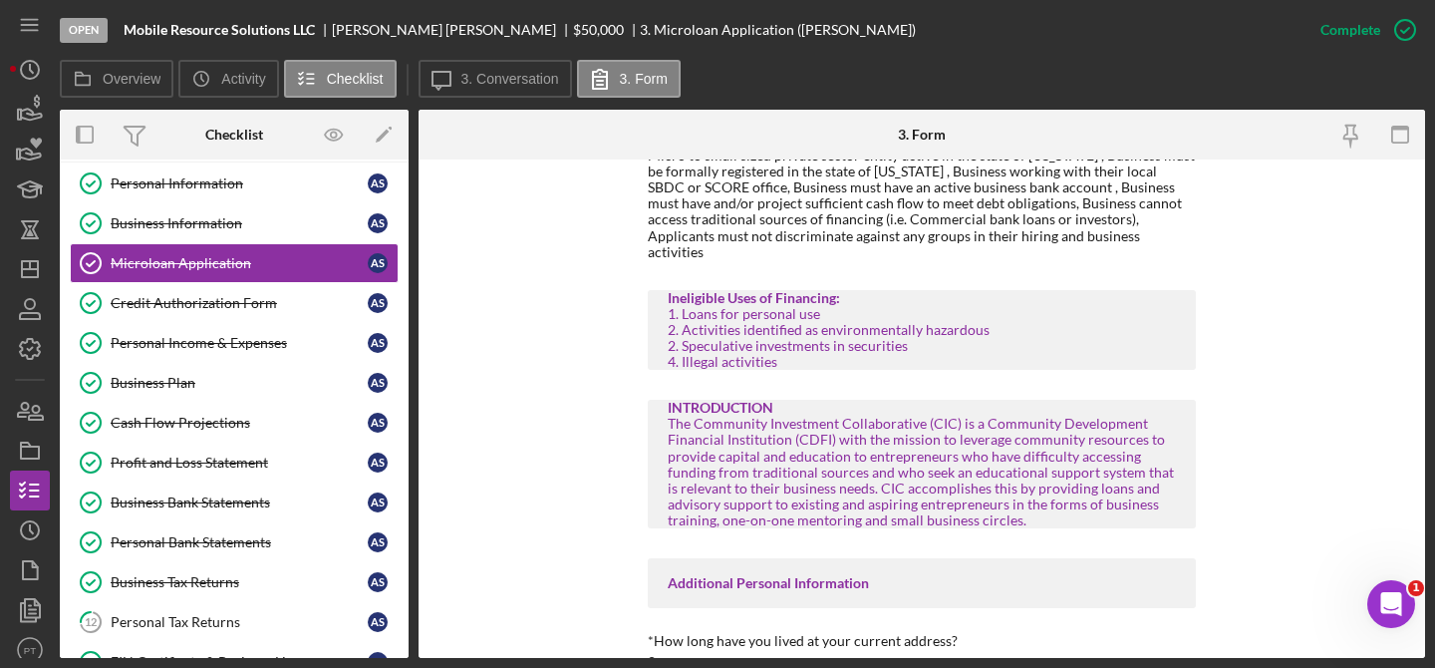
scroll to position [327, 0]
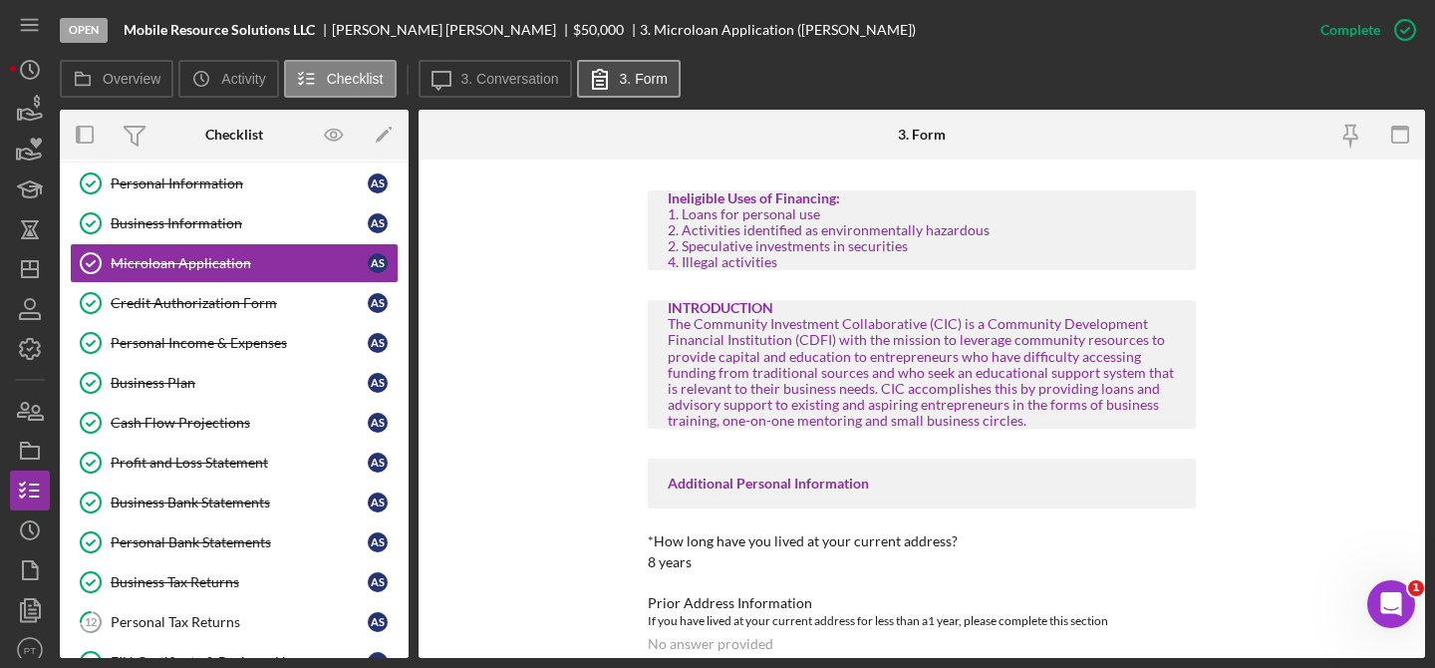
click at [633, 86] on label "3. Form" at bounding box center [644, 79] width 48 height 16
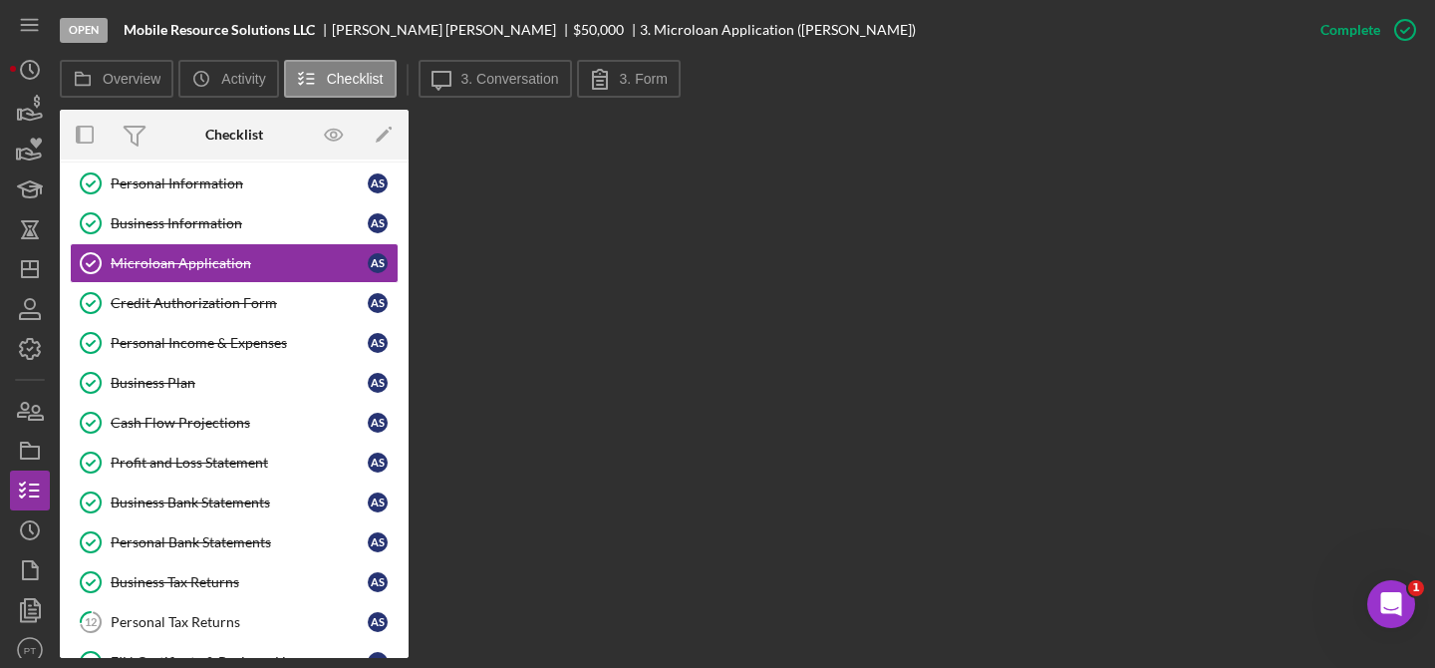
click at [496, 58] on div "Open Mobile Resource Solutions LLC [PERSON_NAME] $50,000 $50,000 3. Microloan A…" at bounding box center [680, 30] width 1240 height 60
click at [646, 87] on button "3. Form" at bounding box center [629, 79] width 104 height 38
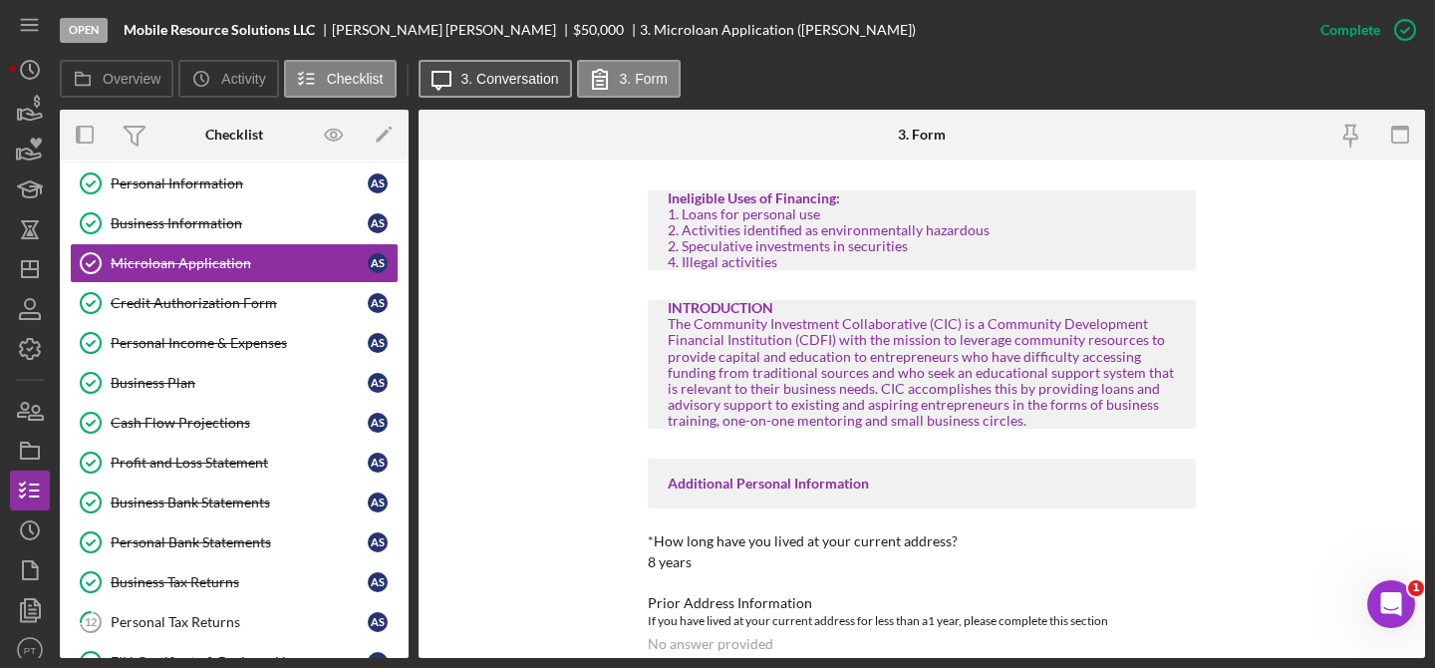
click at [563, 87] on button "Icon/Message 3. Conversation" at bounding box center [494, 79] width 153 height 38
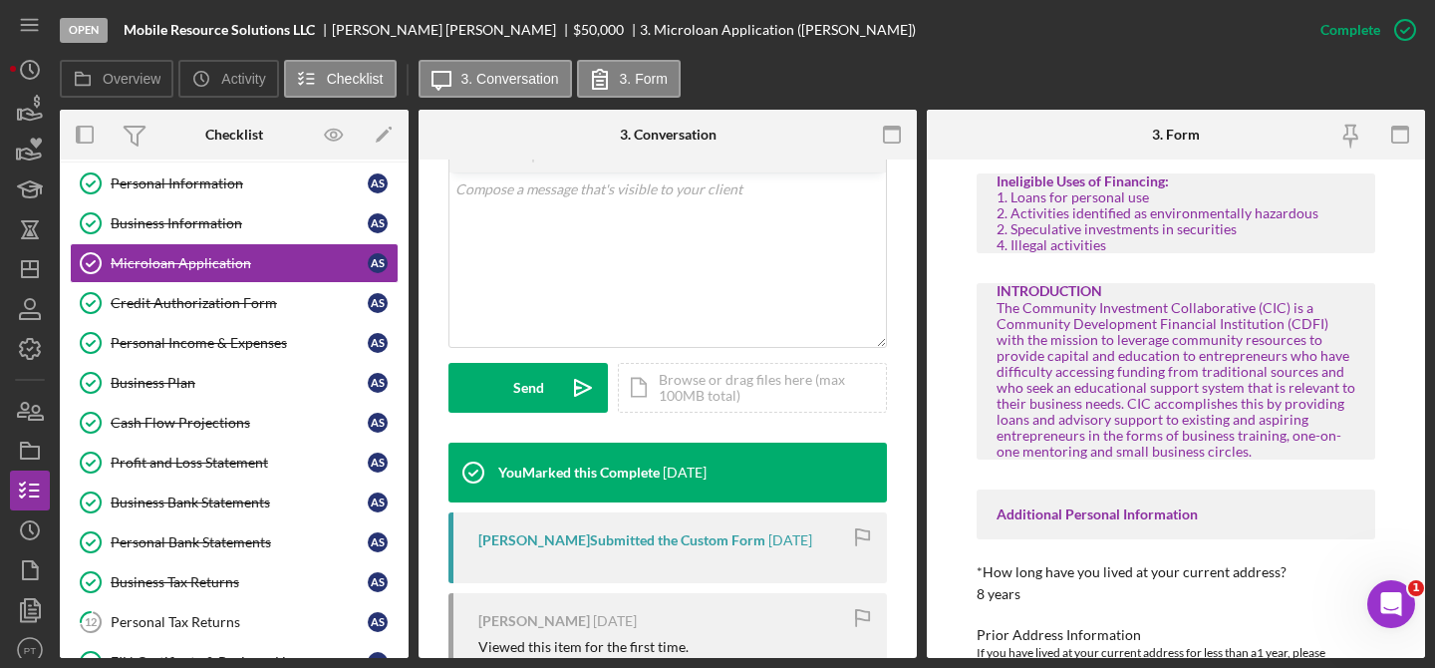
scroll to position [525, 0]
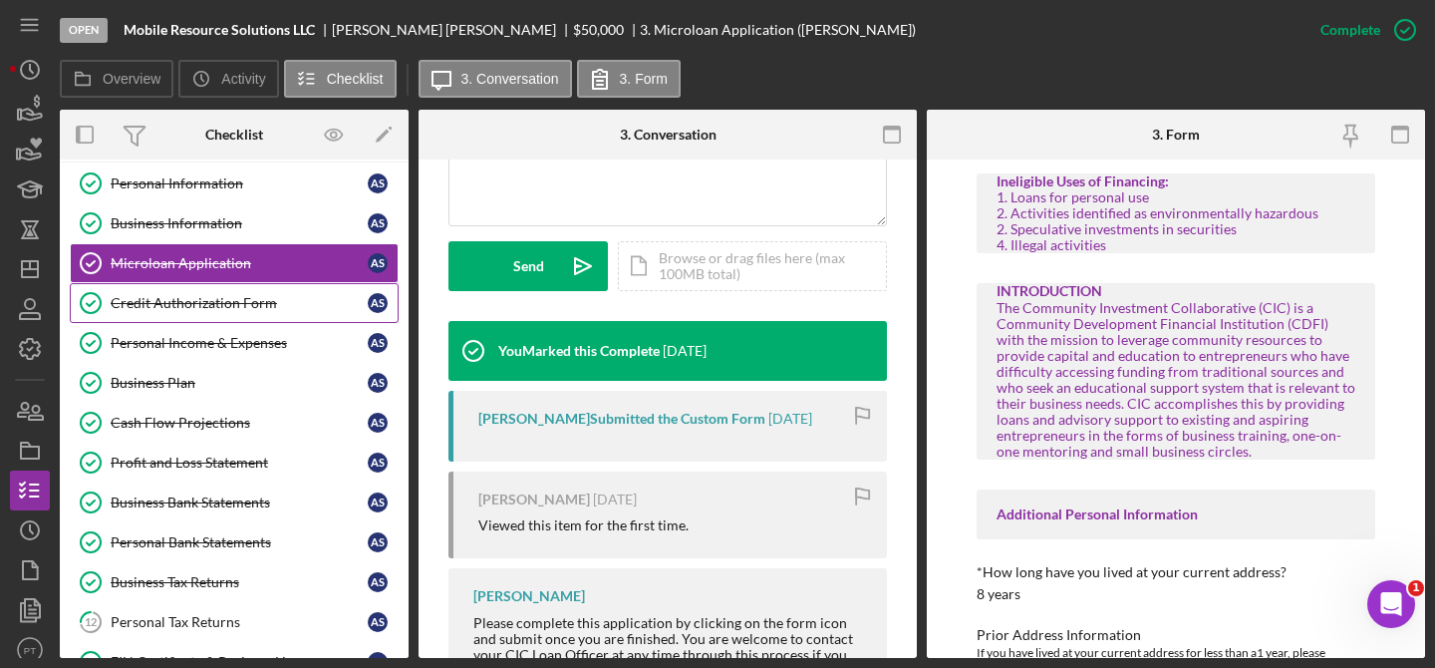
click at [248, 302] on div "Credit Authorization Form" at bounding box center [239, 303] width 257 height 16
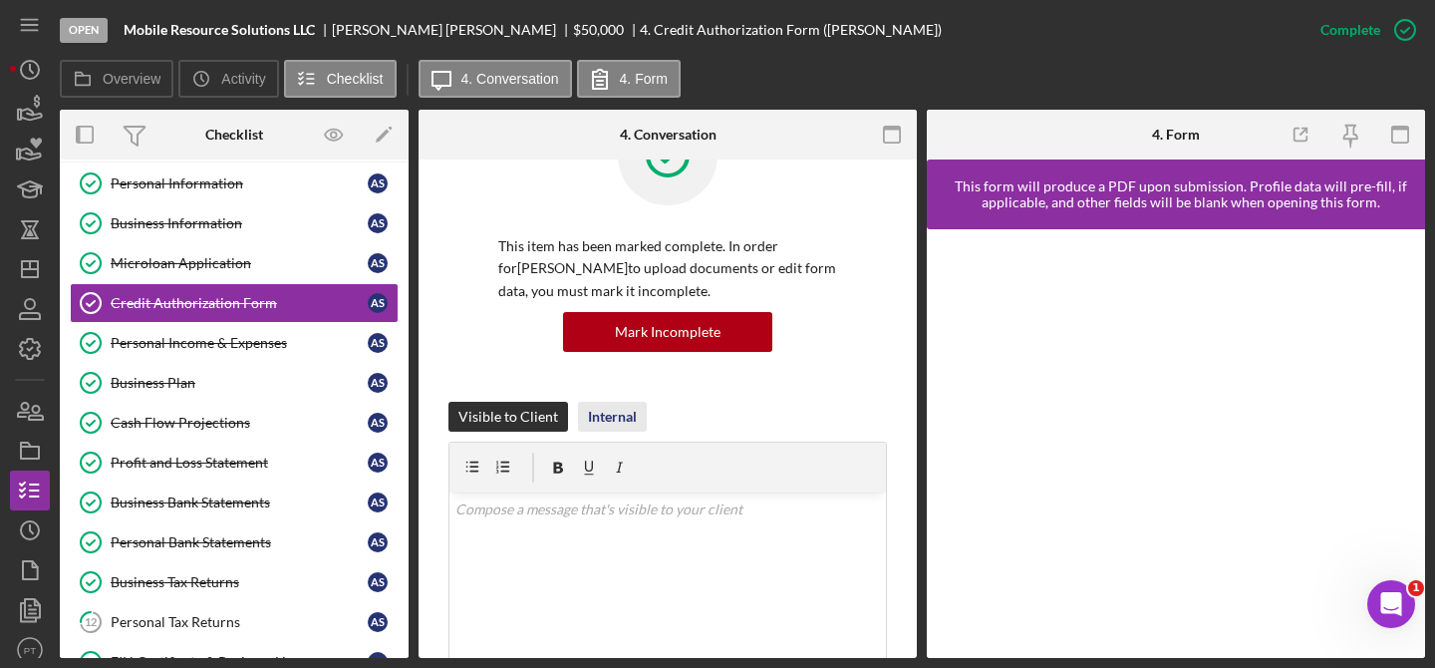
scroll to position [354, 0]
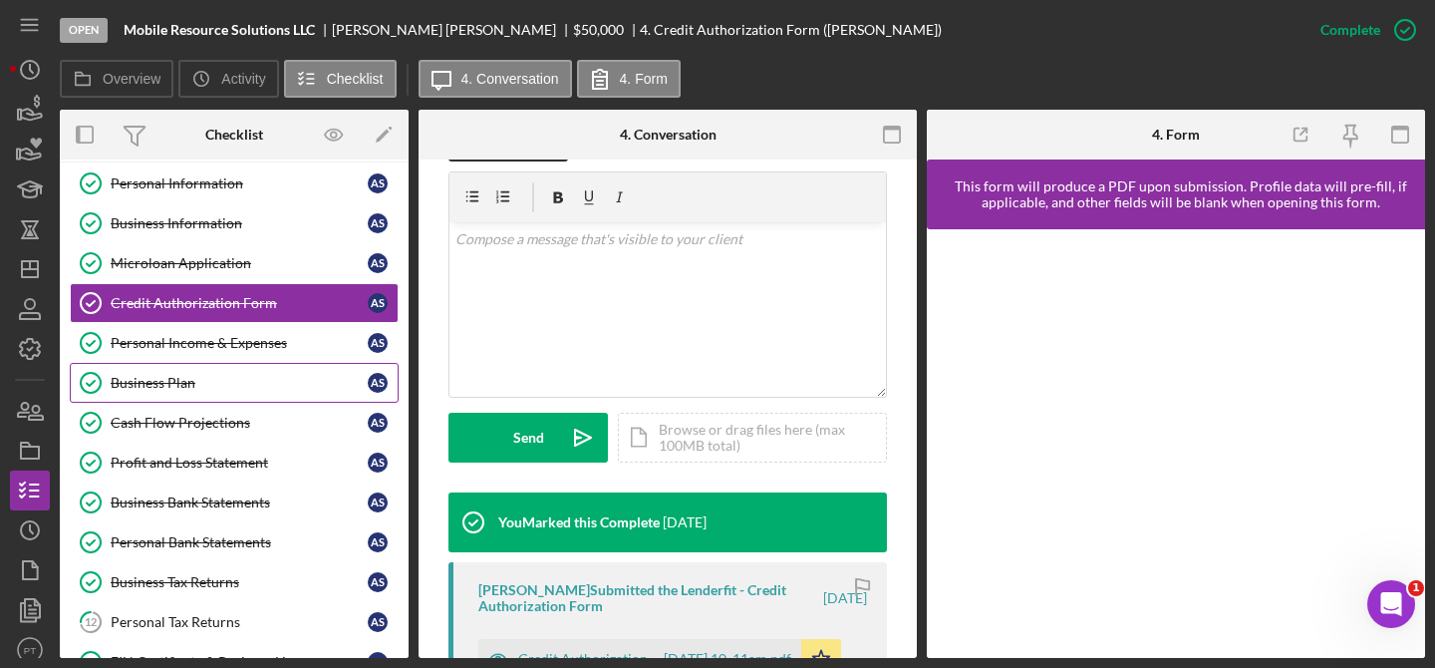
click at [197, 382] on div "Business Plan" at bounding box center [239, 383] width 257 height 16
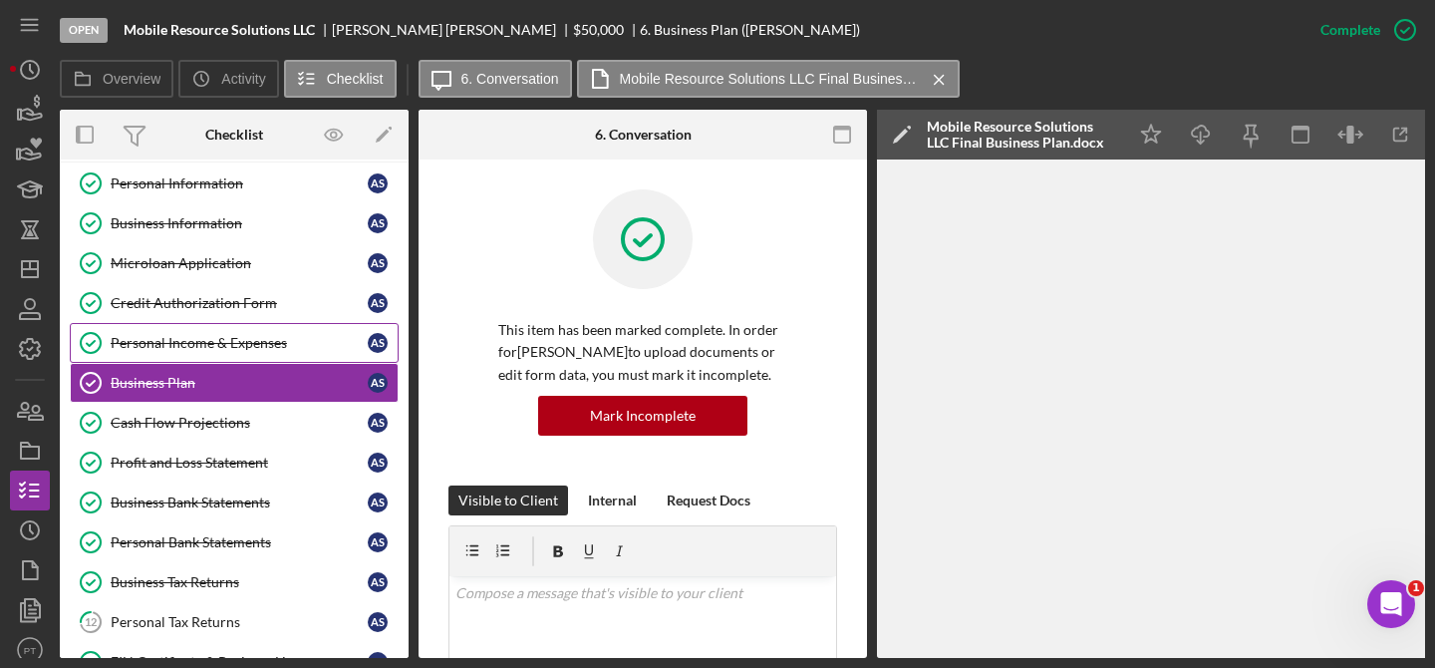
click at [253, 346] on div "Personal Income & Expenses" at bounding box center [239, 343] width 257 height 16
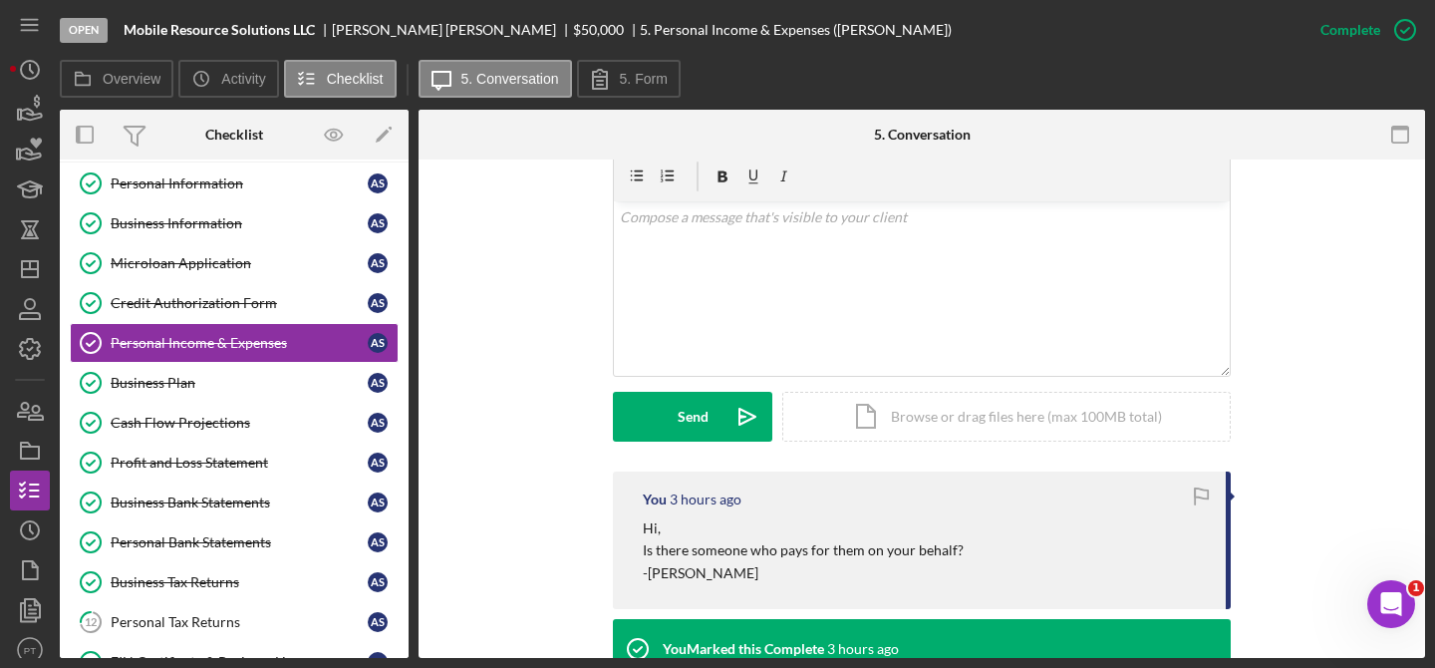
scroll to position [354, 0]
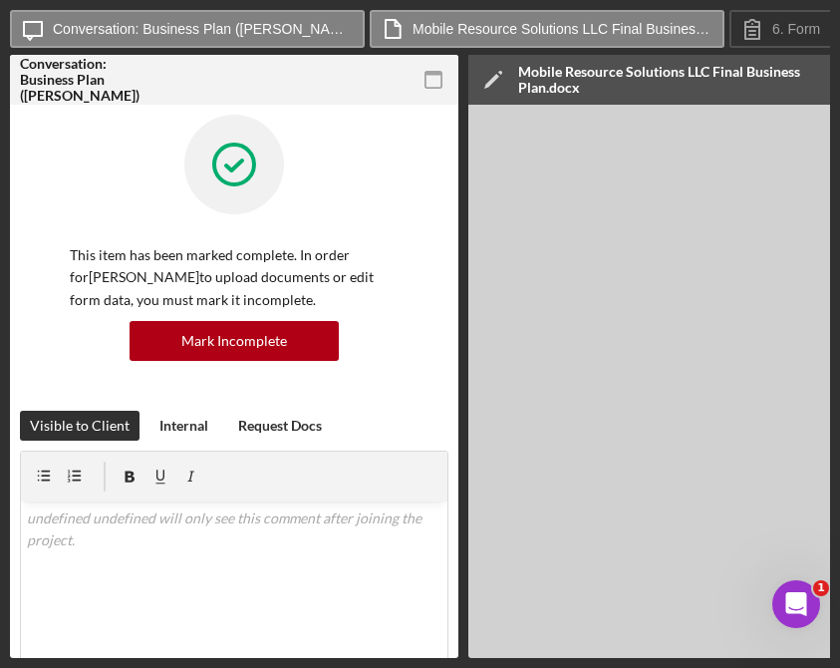
click at [396, 128] on div "This item has been marked complete. In order for Andrew Sawyer to upload docume…" at bounding box center [234, 263] width 428 height 296
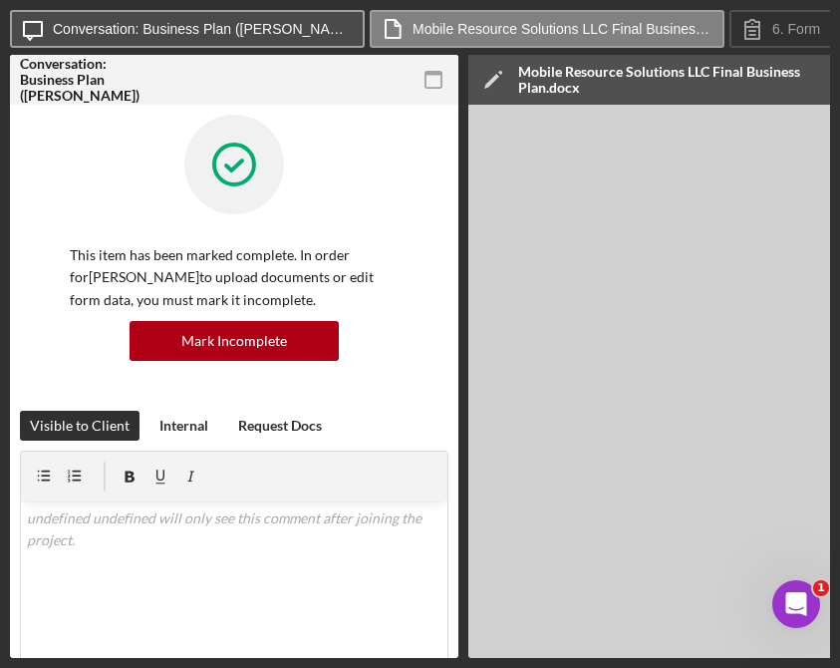
click at [135, 40] on button "Icon/Message Conversation: Business Plan (Andrew S.)" at bounding box center [187, 29] width 355 height 38
